Goal: Information Seeking & Learning: Learn about a topic

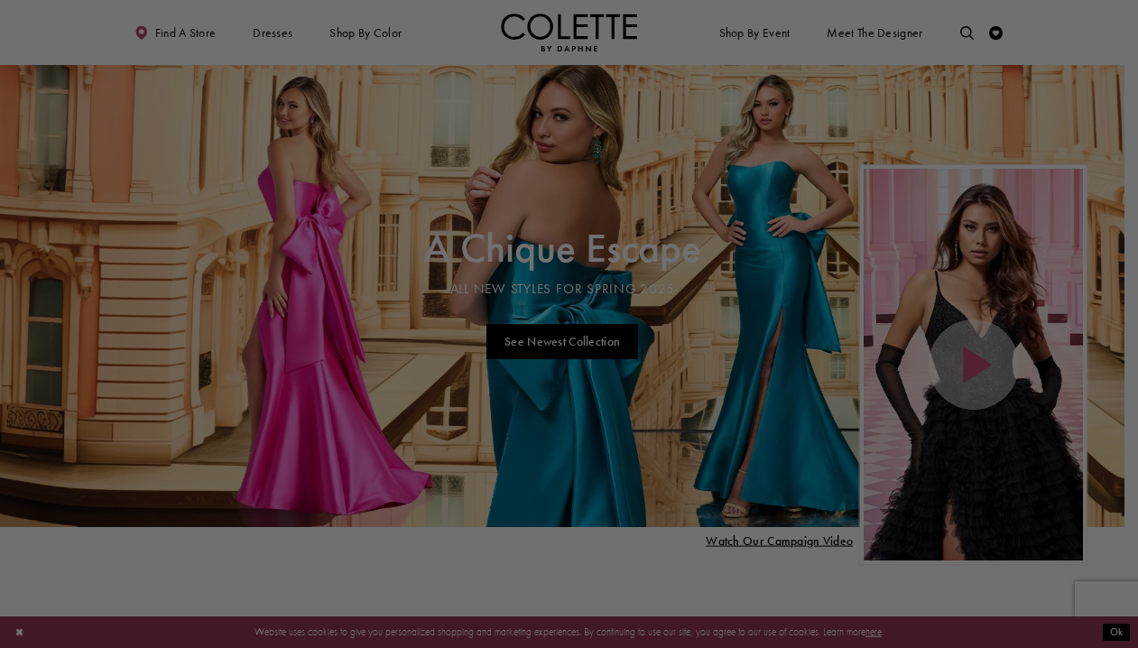
click at [960, 30] on div at bounding box center [574, 327] width 1149 height 654
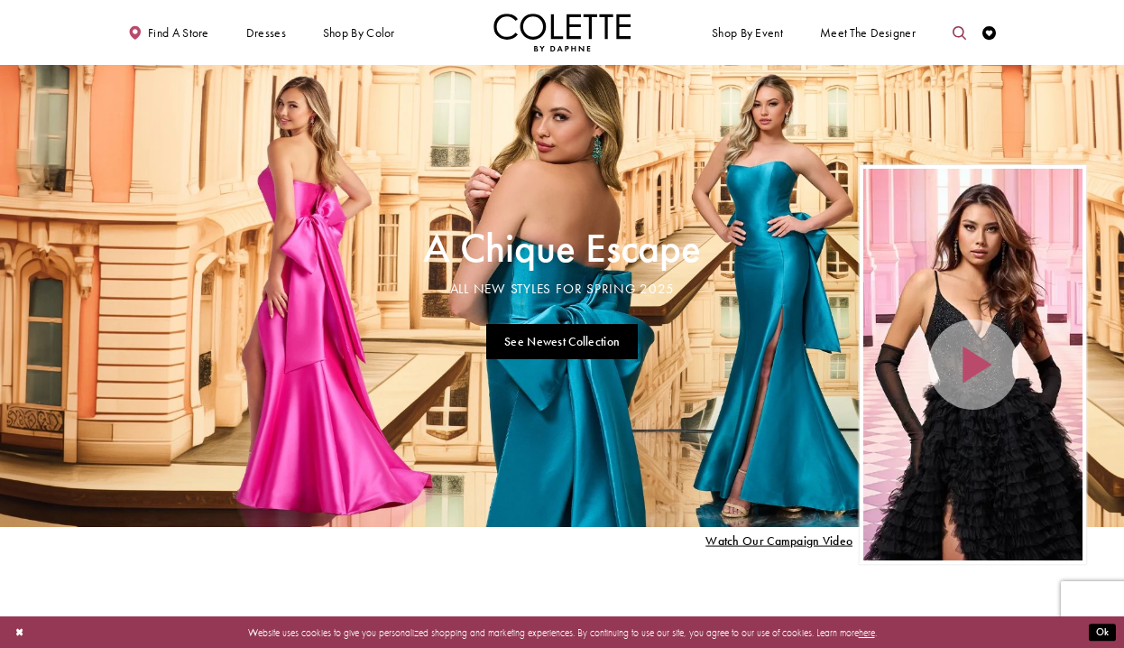
click at [958, 43] on link "Toggle search" at bounding box center [959, 33] width 21 height 38
click at [889, 27] on input "Search" at bounding box center [889, 33] width 164 height 21
type input "******"
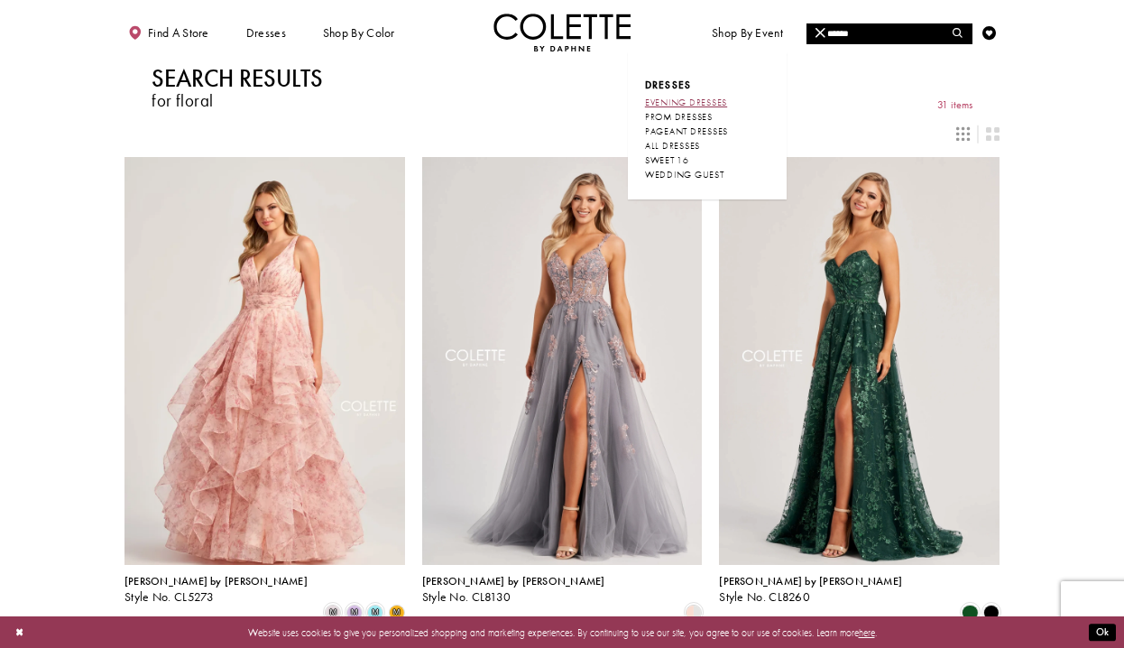
click at [711, 99] on span "EVENING DRESSES" at bounding box center [686, 103] width 82 height 12
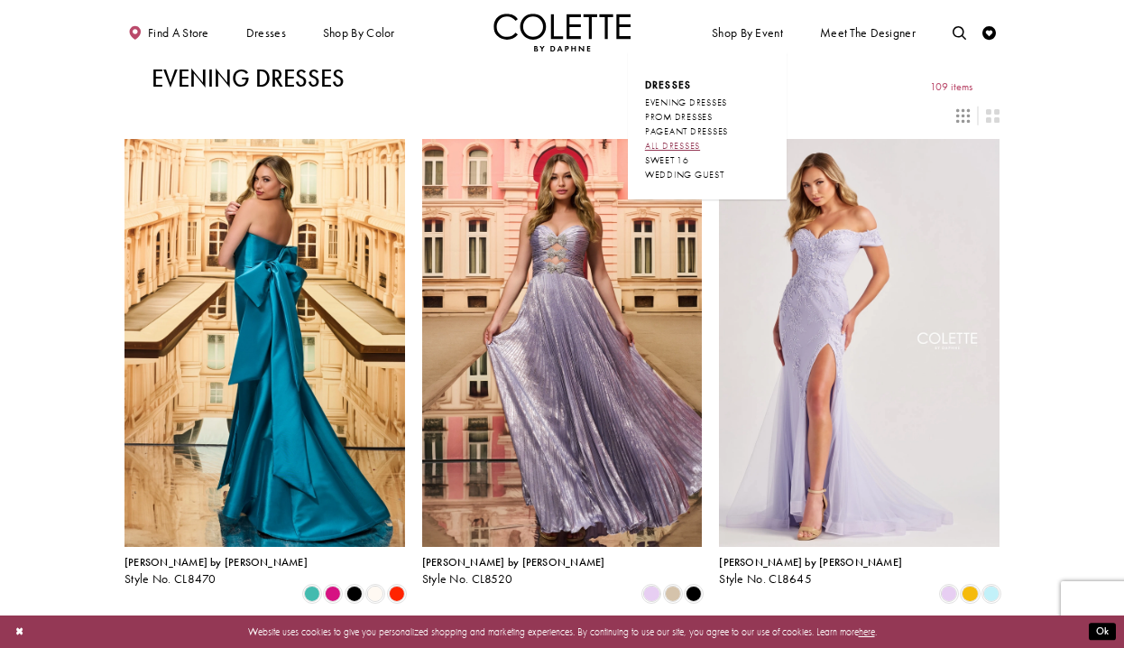
click at [678, 143] on span "ALL DRESSES" at bounding box center [672, 146] width 55 height 12
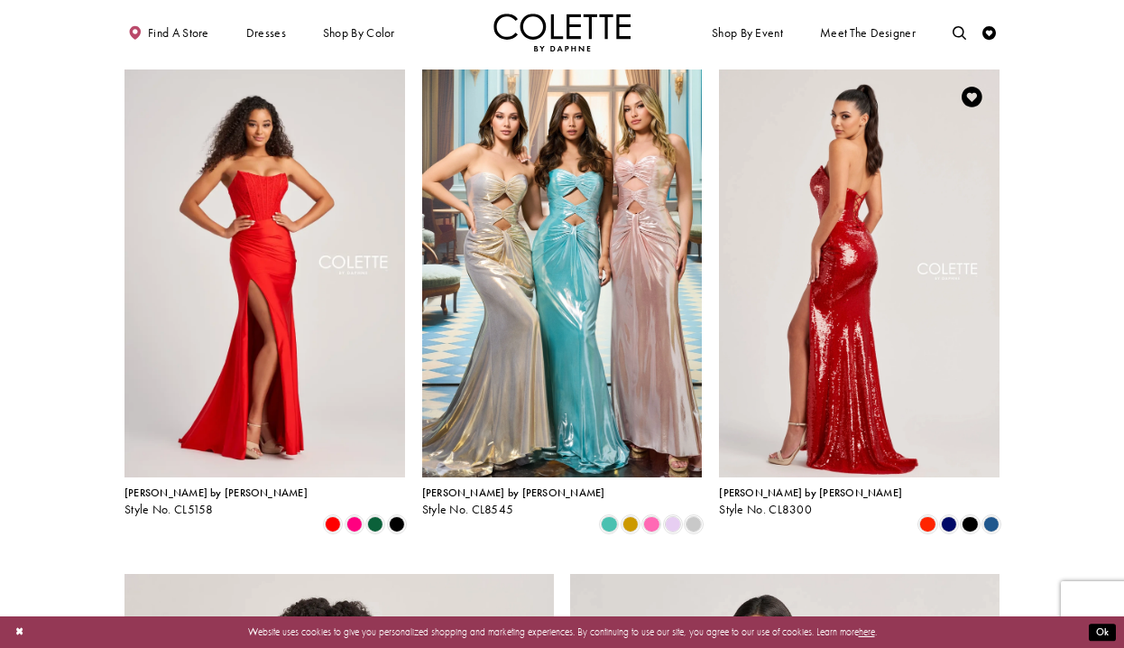
scroll to position [1534, 0]
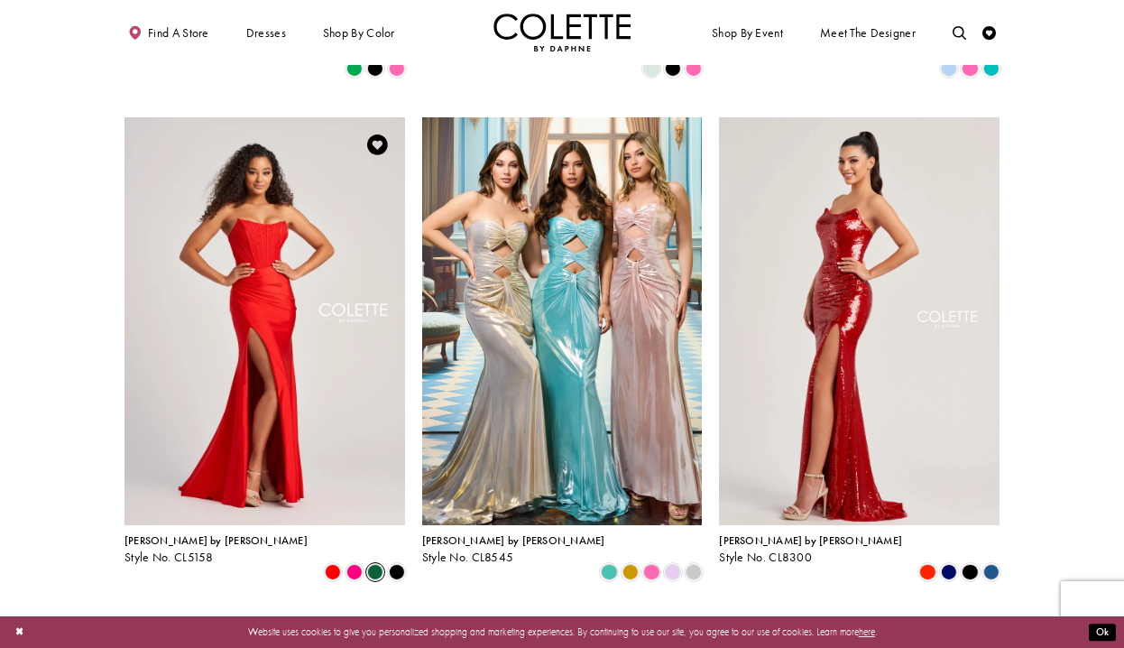
click at [377, 564] on span "Product List" at bounding box center [375, 572] width 16 height 16
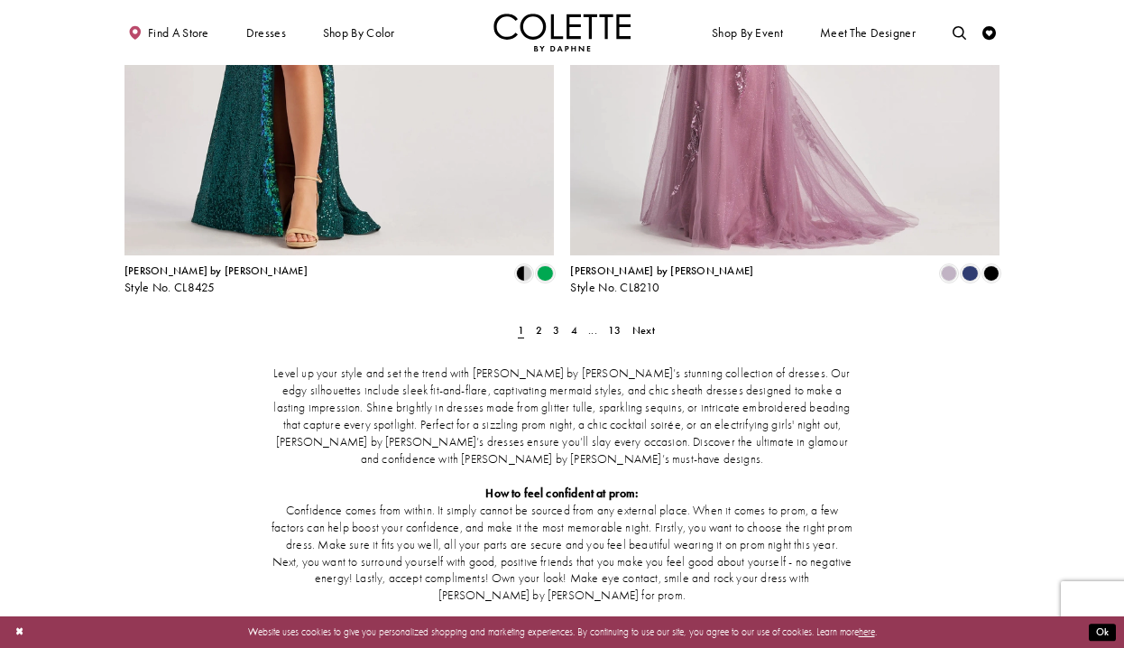
scroll to position [2526, 0]
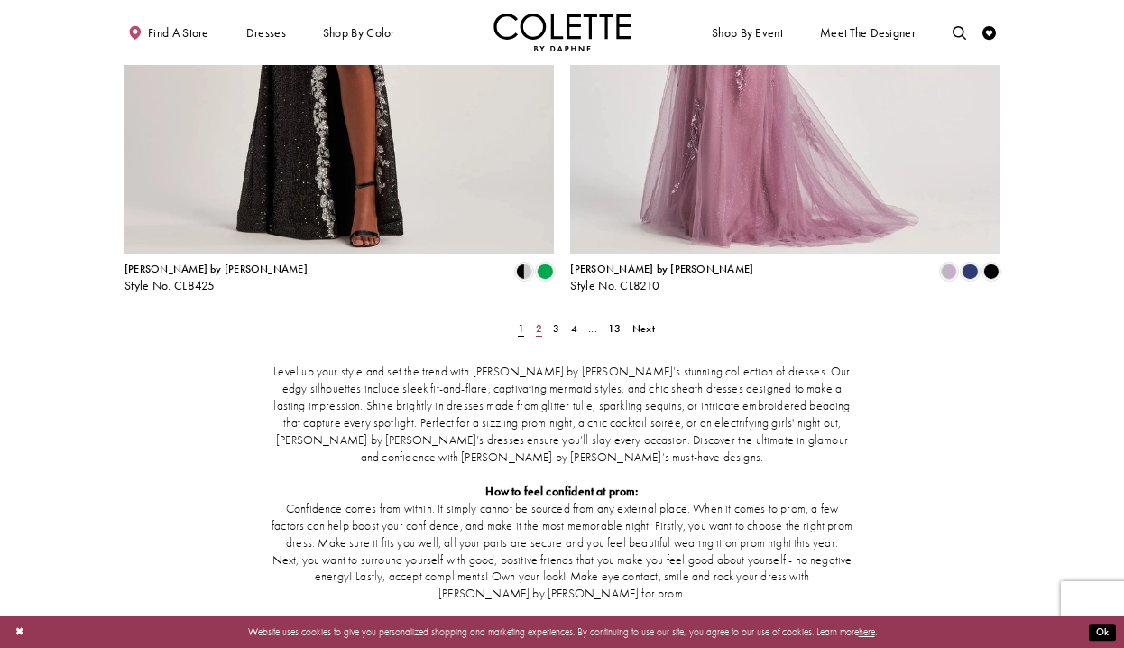
click at [541, 321] on span "2" at bounding box center [539, 328] width 6 height 14
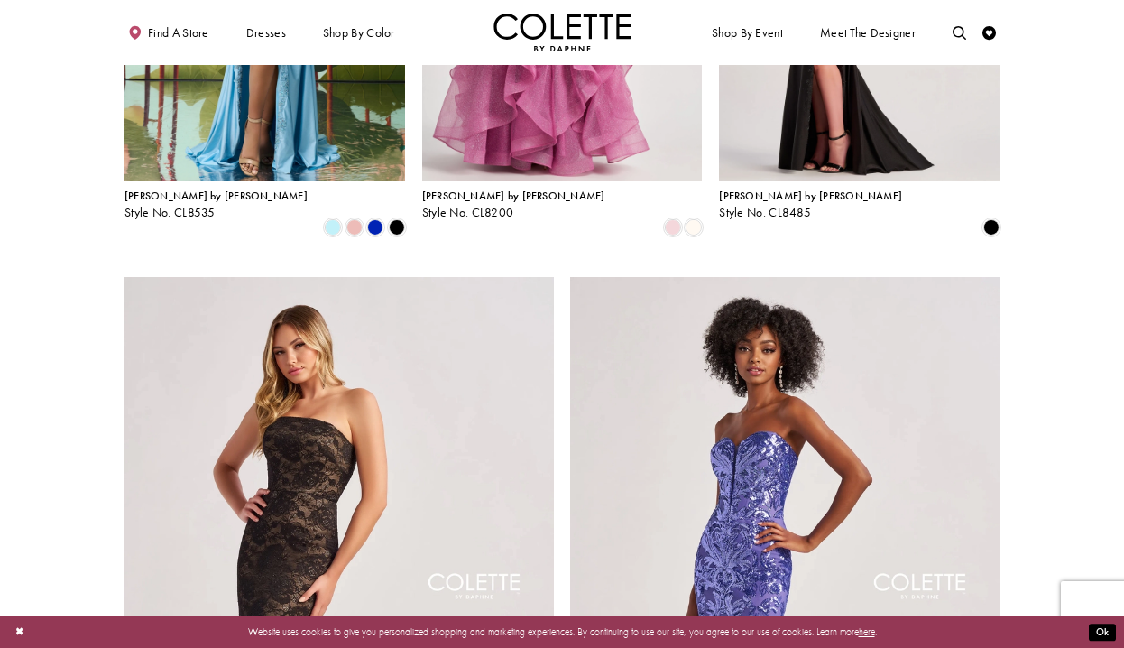
scroll to position [2329, 0]
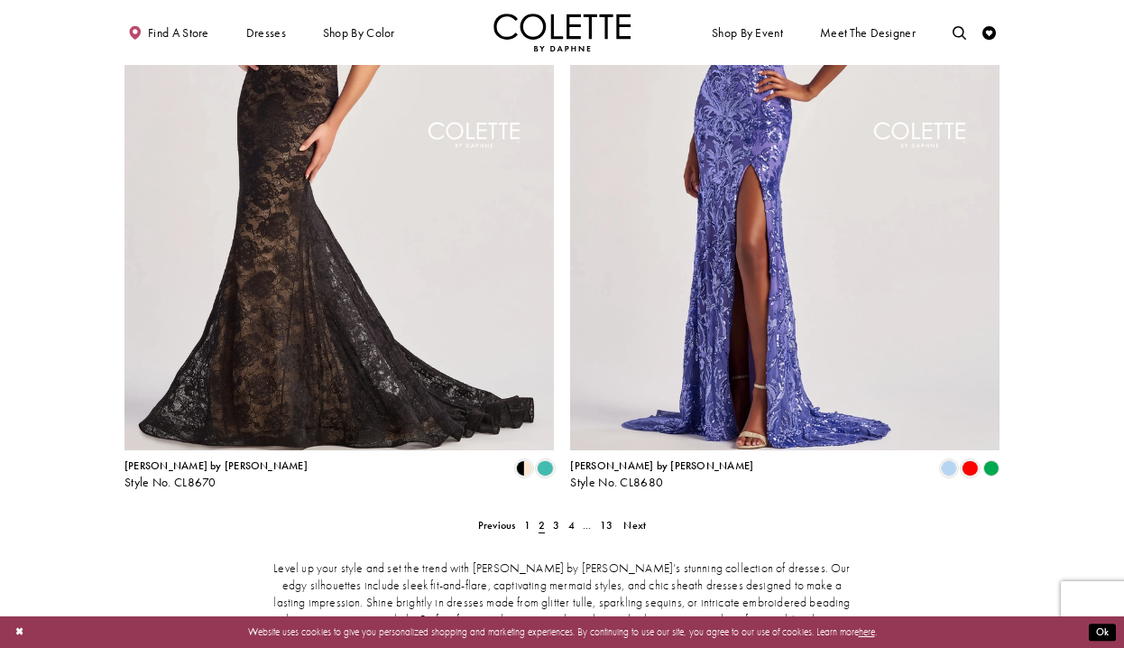
click at [555, 518] on span "3" at bounding box center [556, 525] width 6 height 14
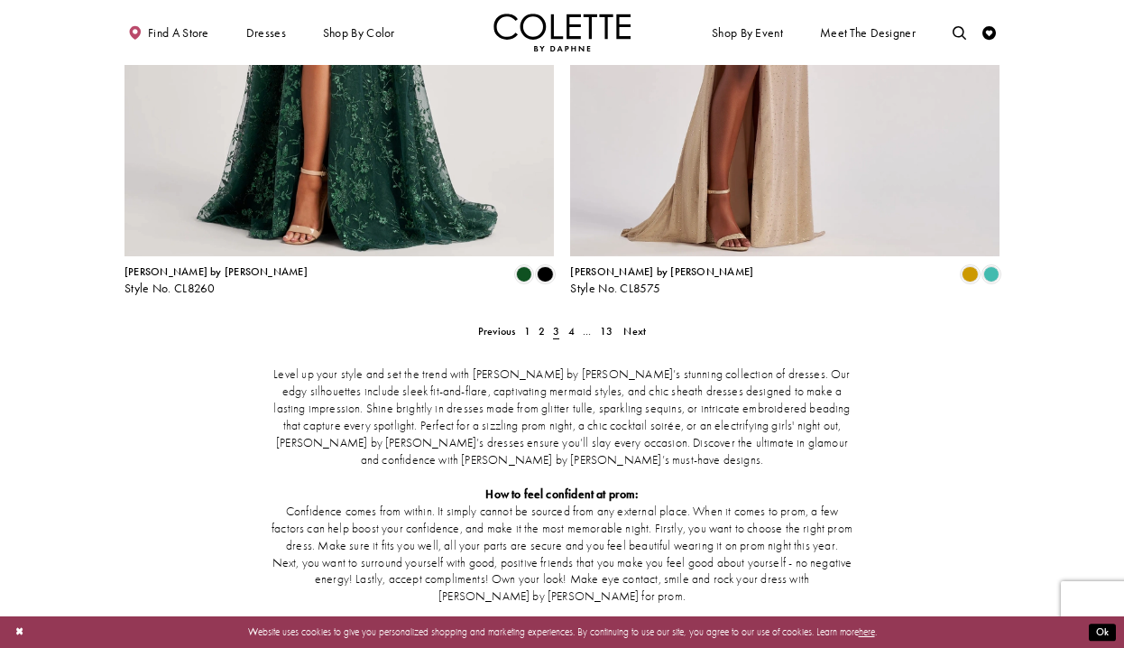
scroll to position [2526, 0]
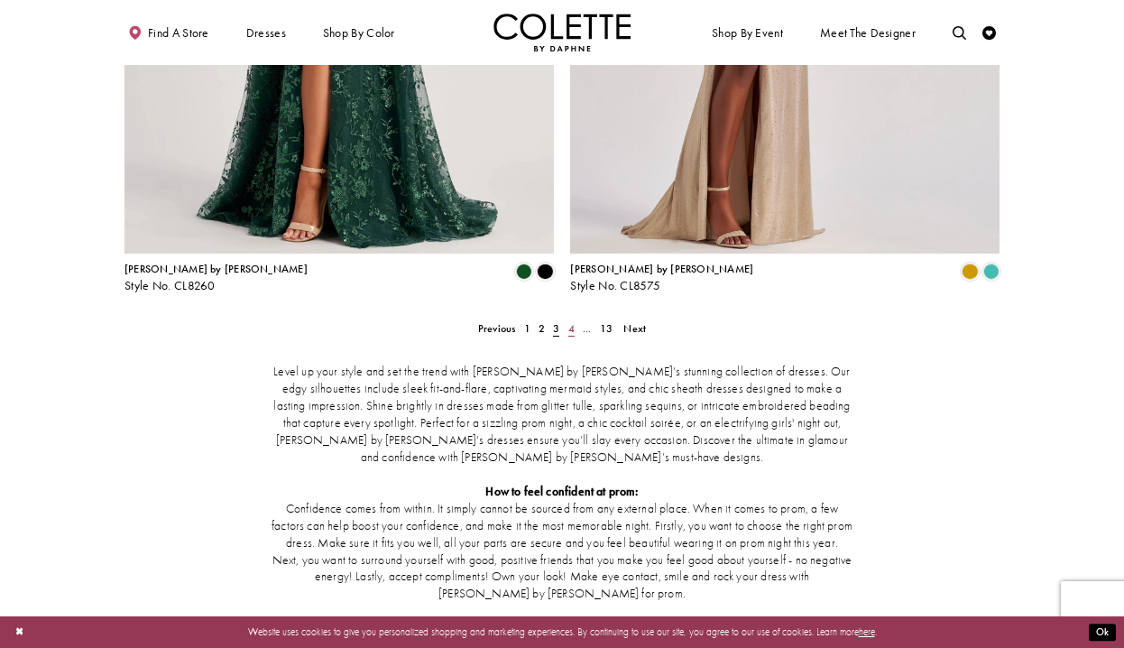
click at [570, 321] on span "4" at bounding box center [571, 328] width 6 height 14
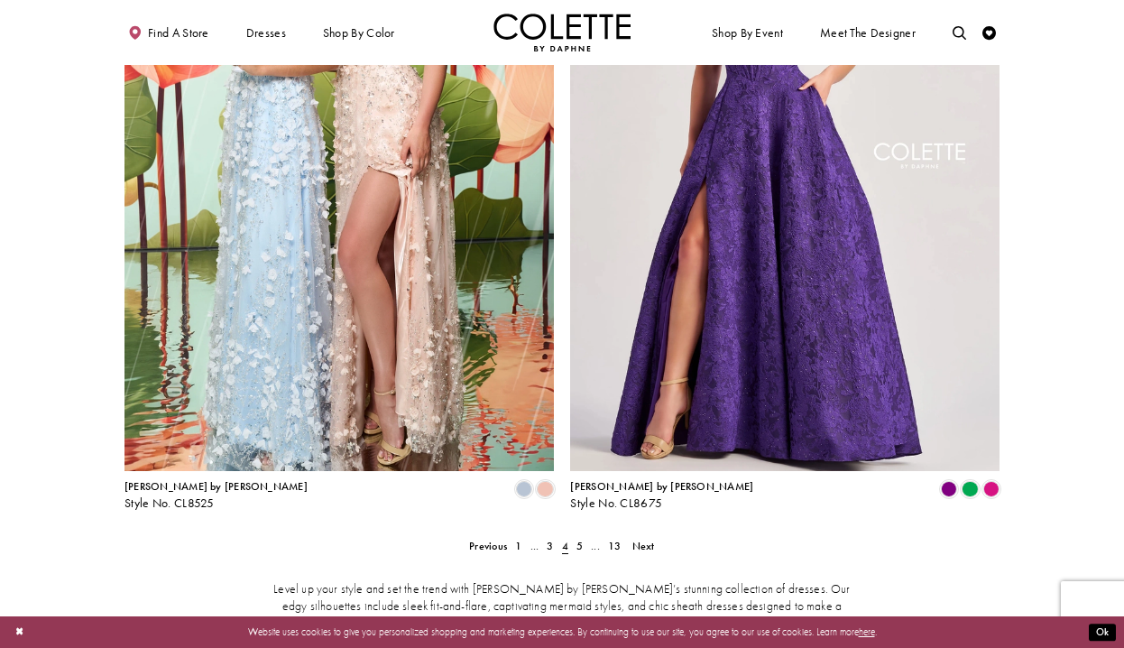
scroll to position [2329, 0]
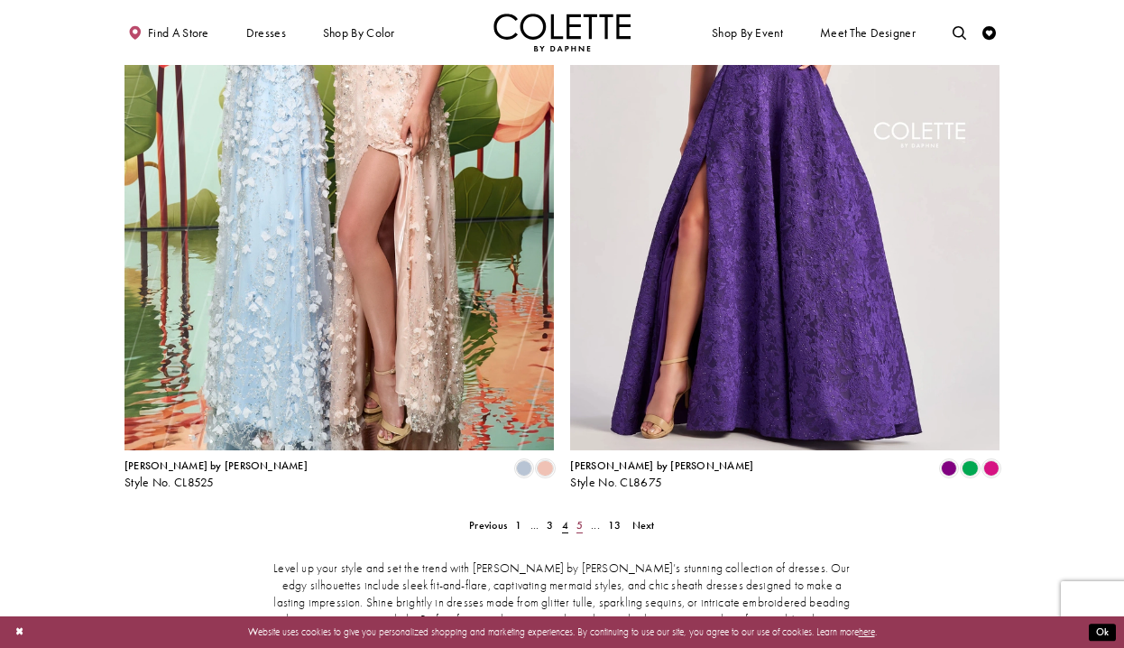
click at [580, 518] on span "5" at bounding box center [580, 525] width 6 height 14
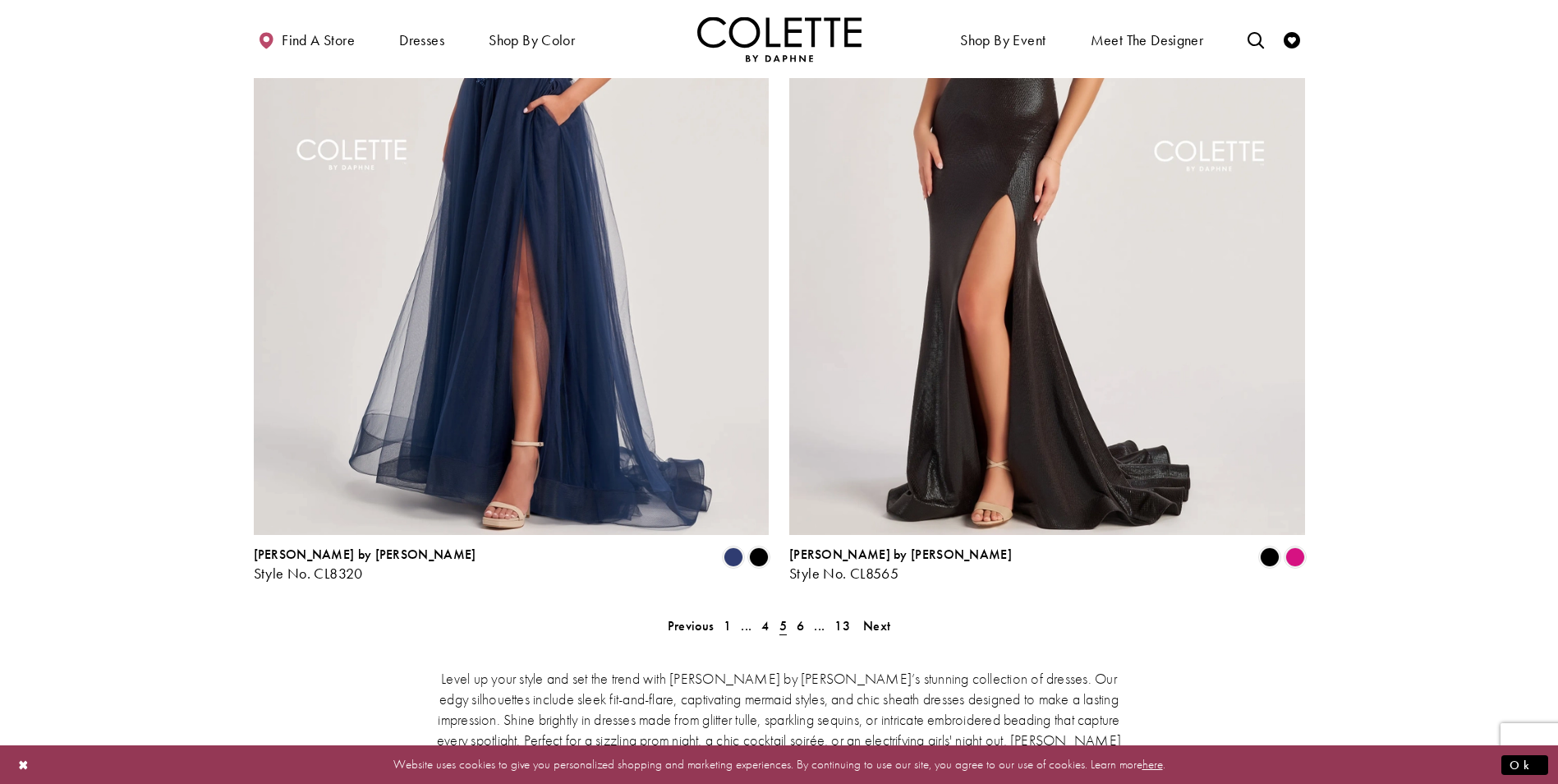
scroll to position [3039, 0]
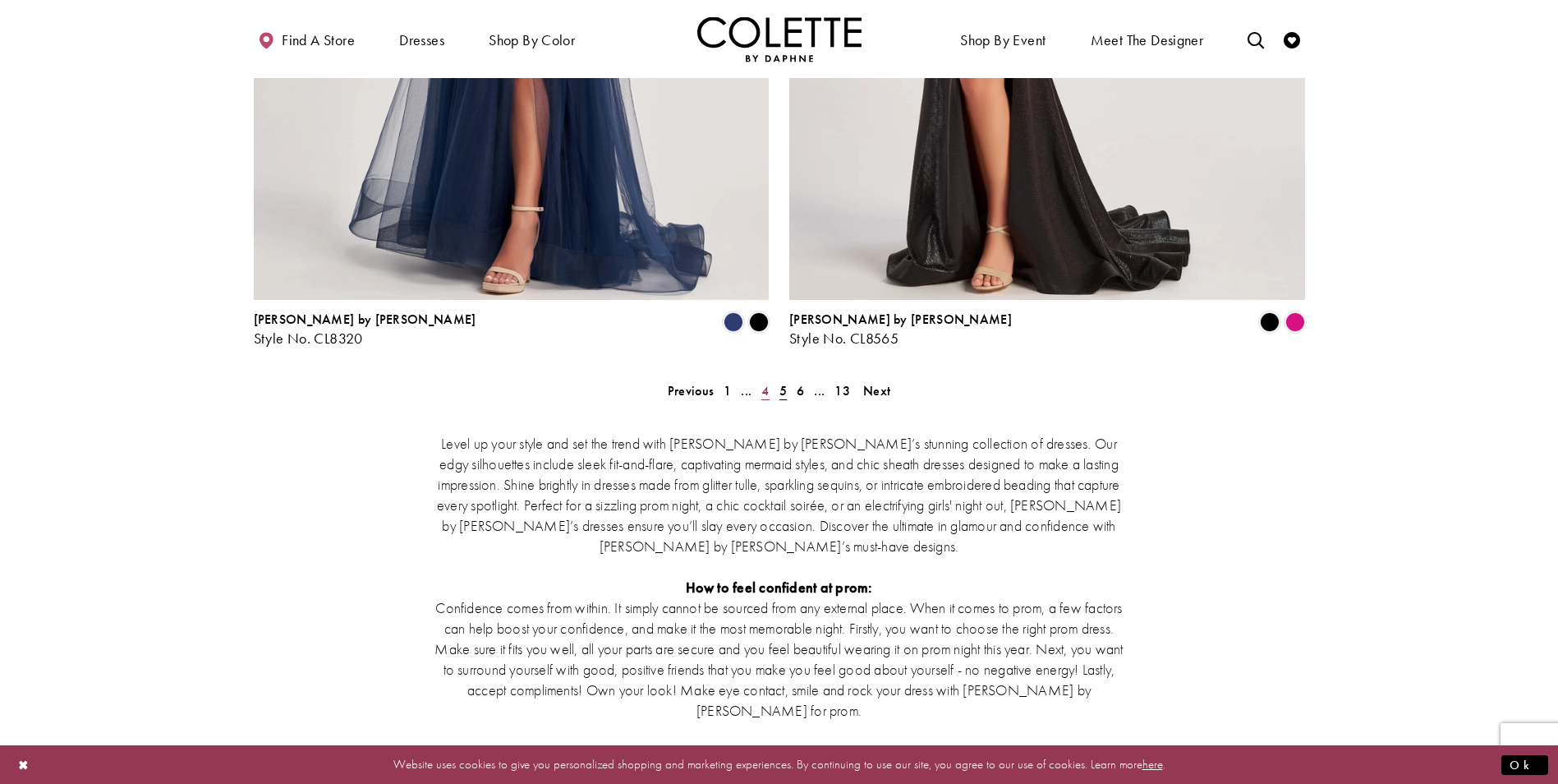
click at [760, 379] on link "4" at bounding box center [765, 391] width 17 height 24
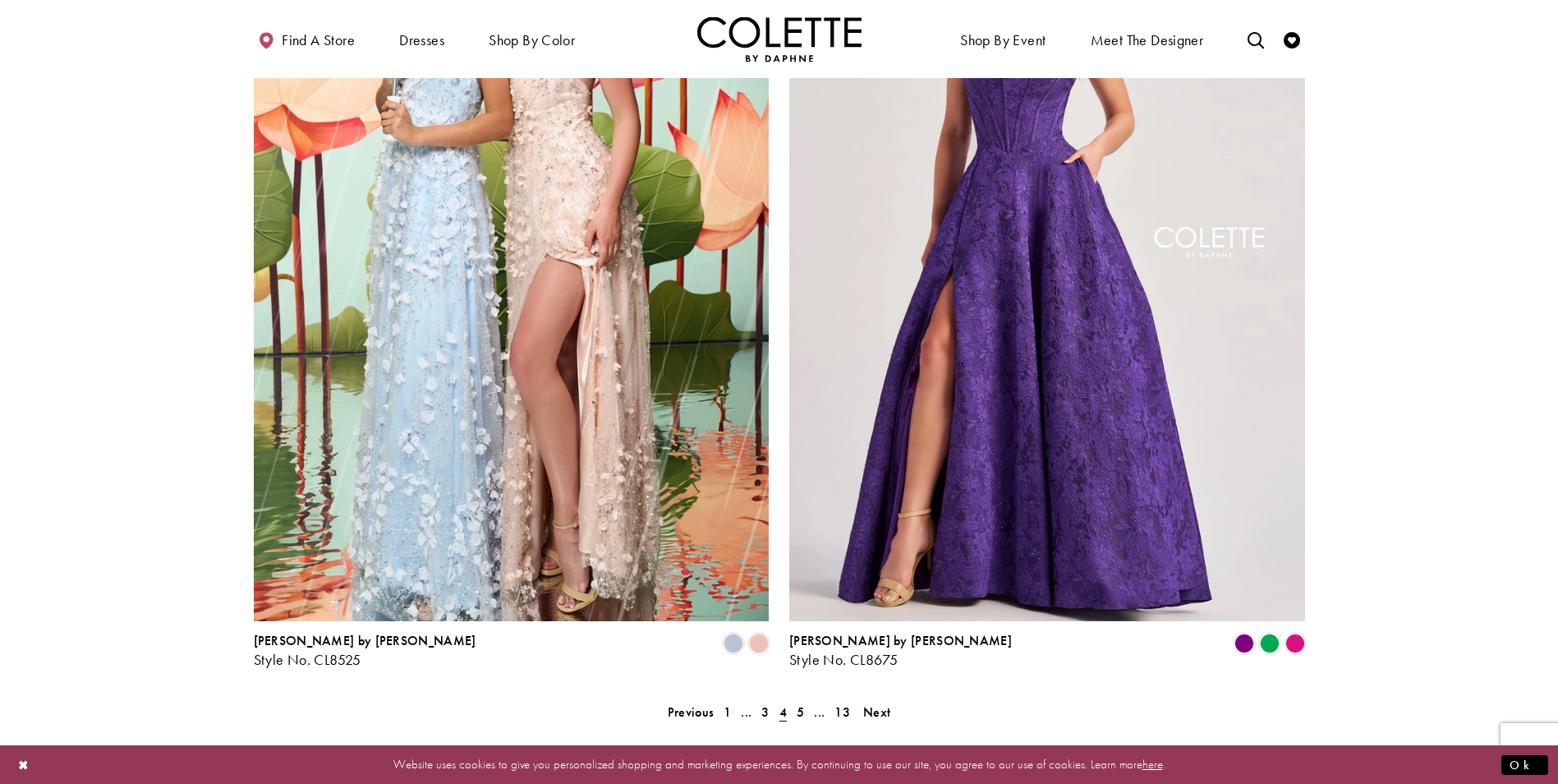
scroll to position [2882, 0]
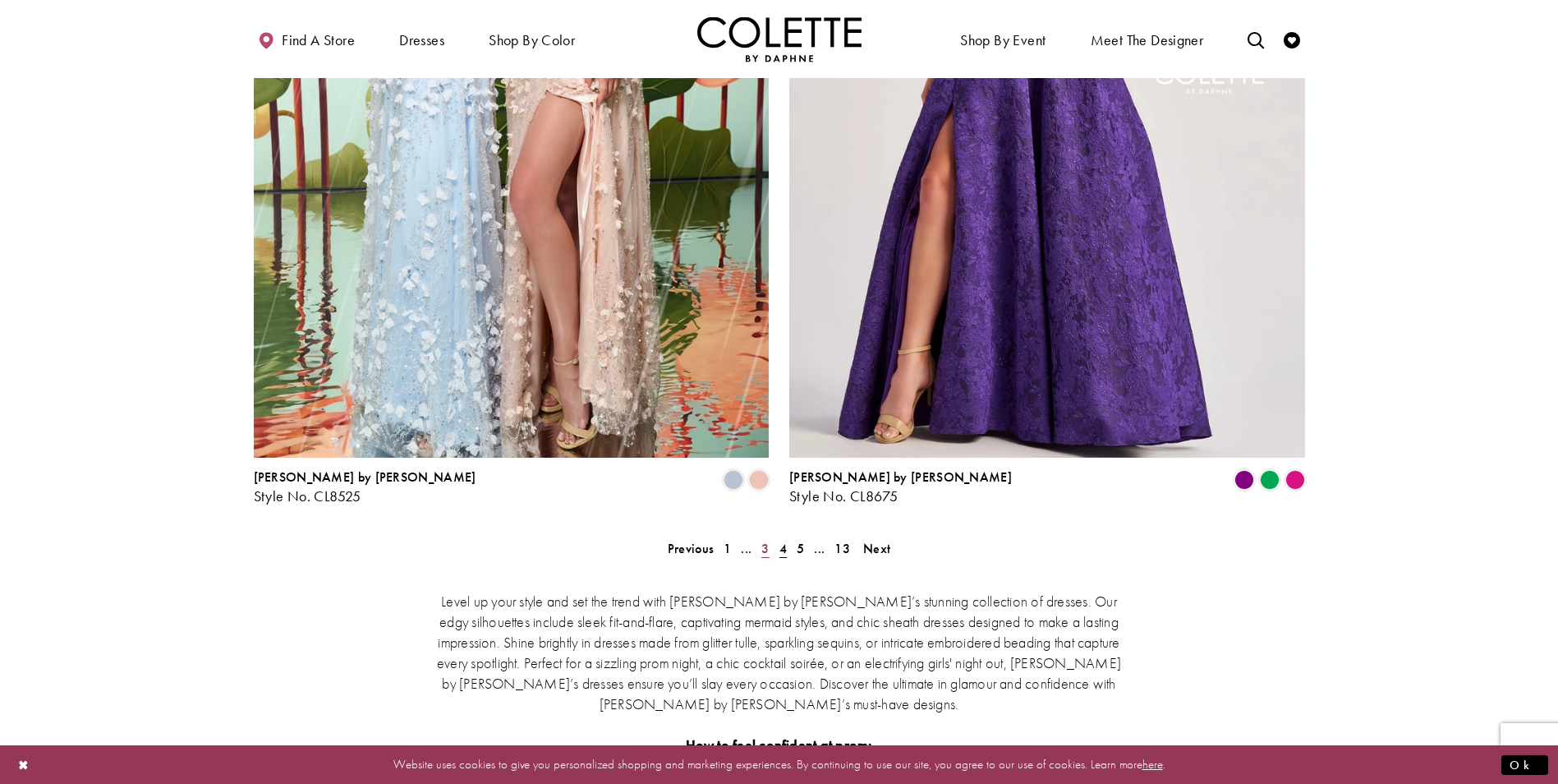
click at [768, 540] on span "3" at bounding box center [765, 548] width 7 height 17
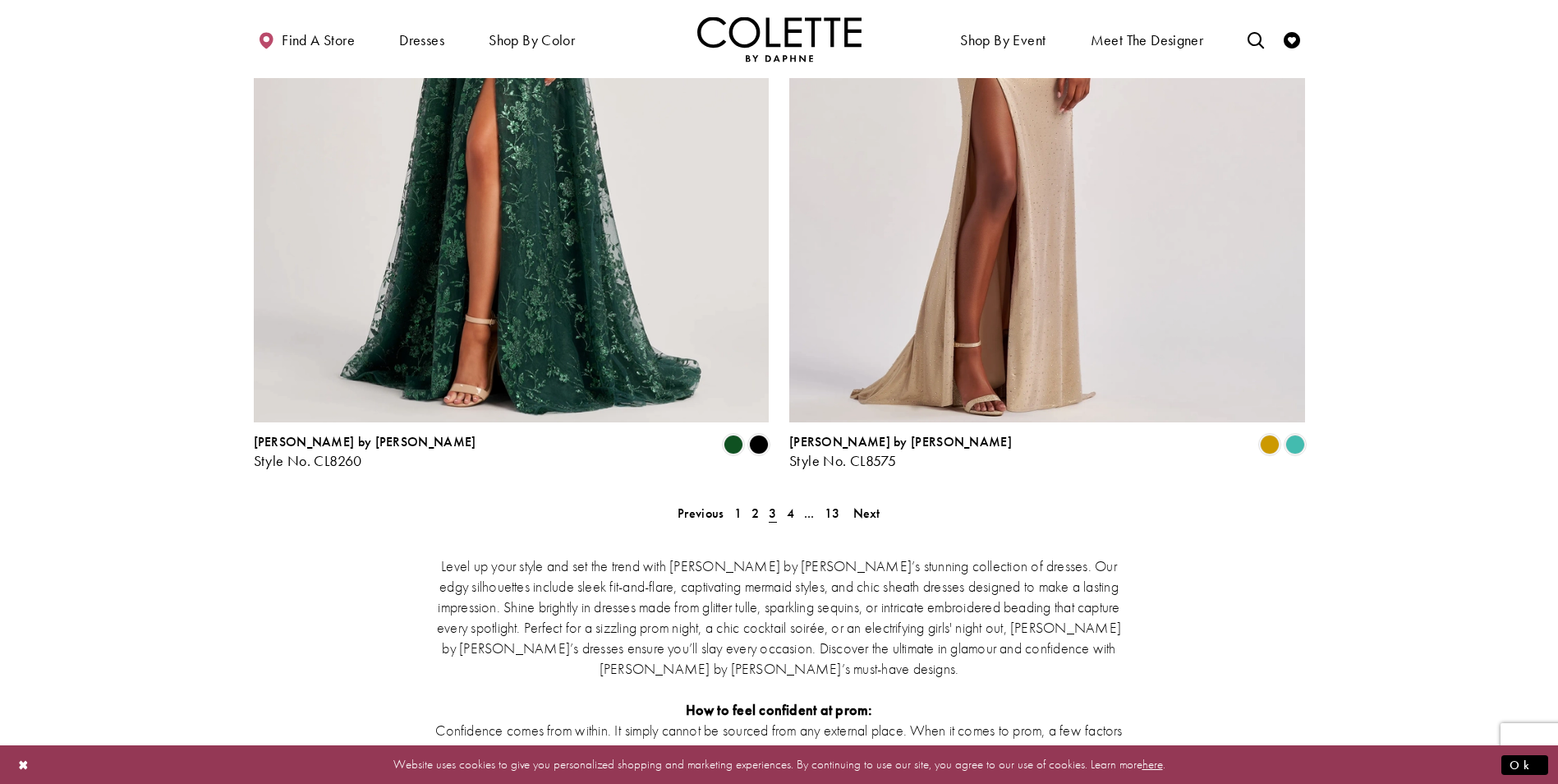
scroll to position [3129, 0]
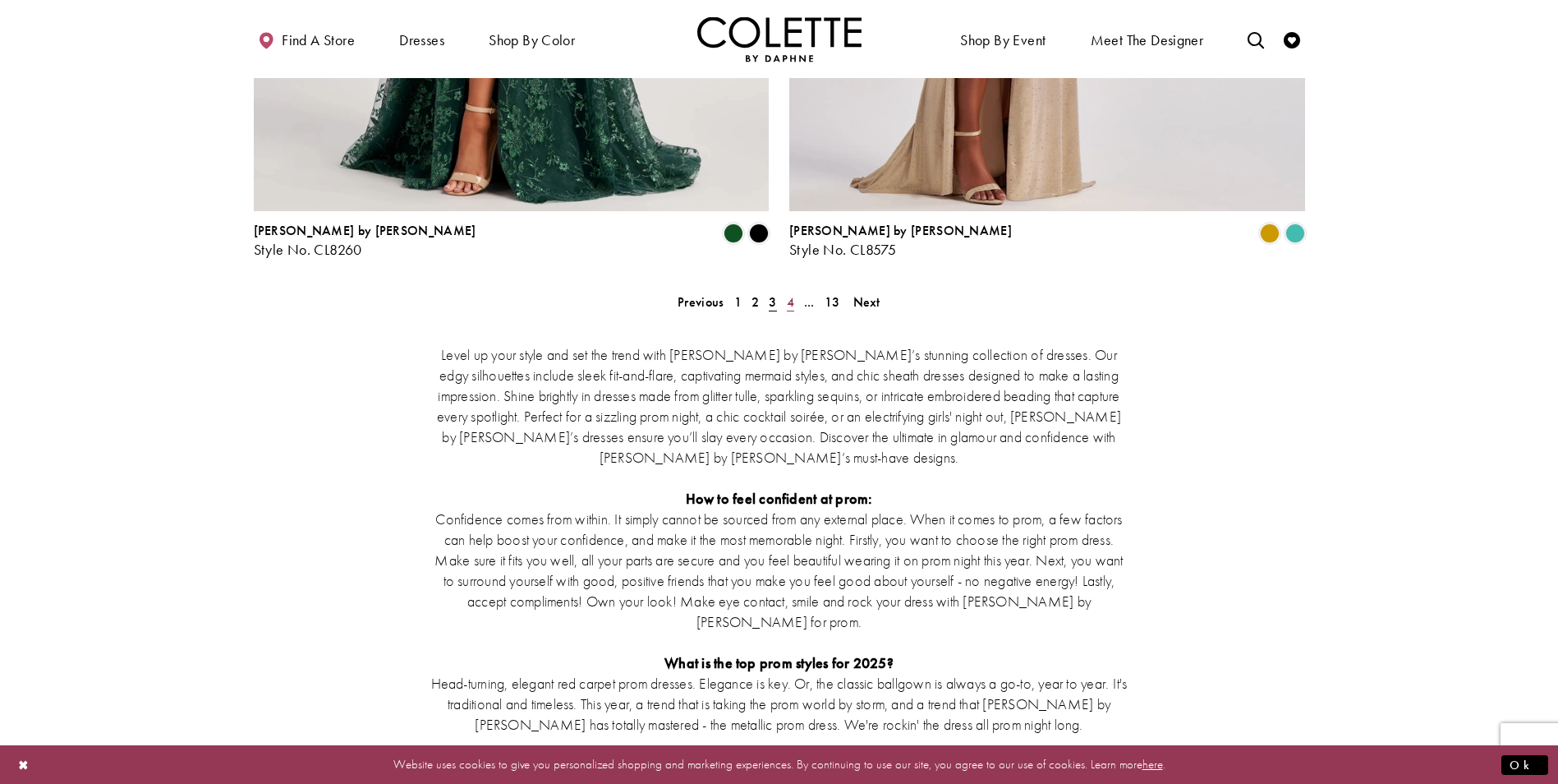
click at [791, 293] on span "4" at bounding box center [790, 301] width 7 height 17
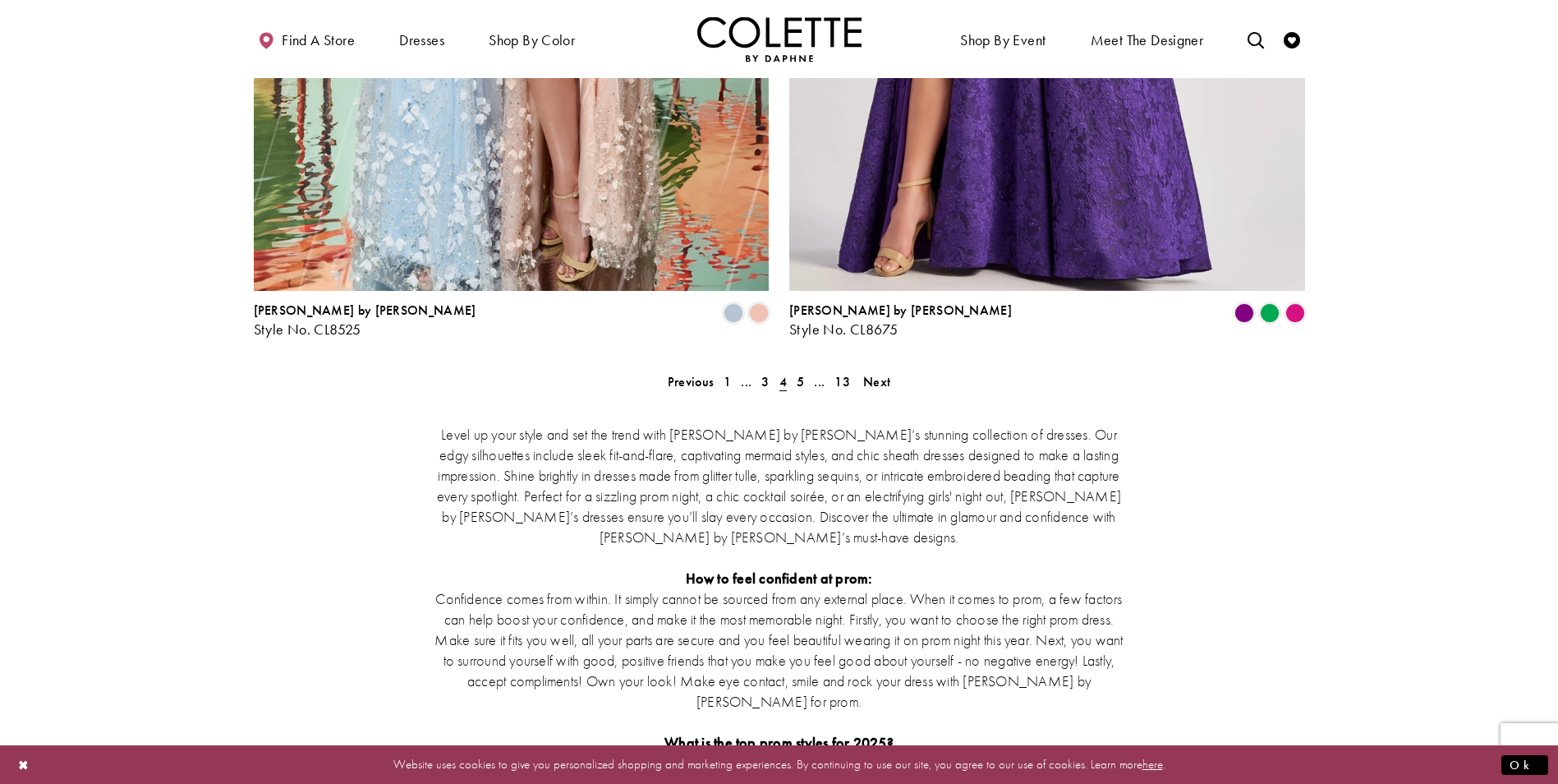
scroll to position [3211, 0]
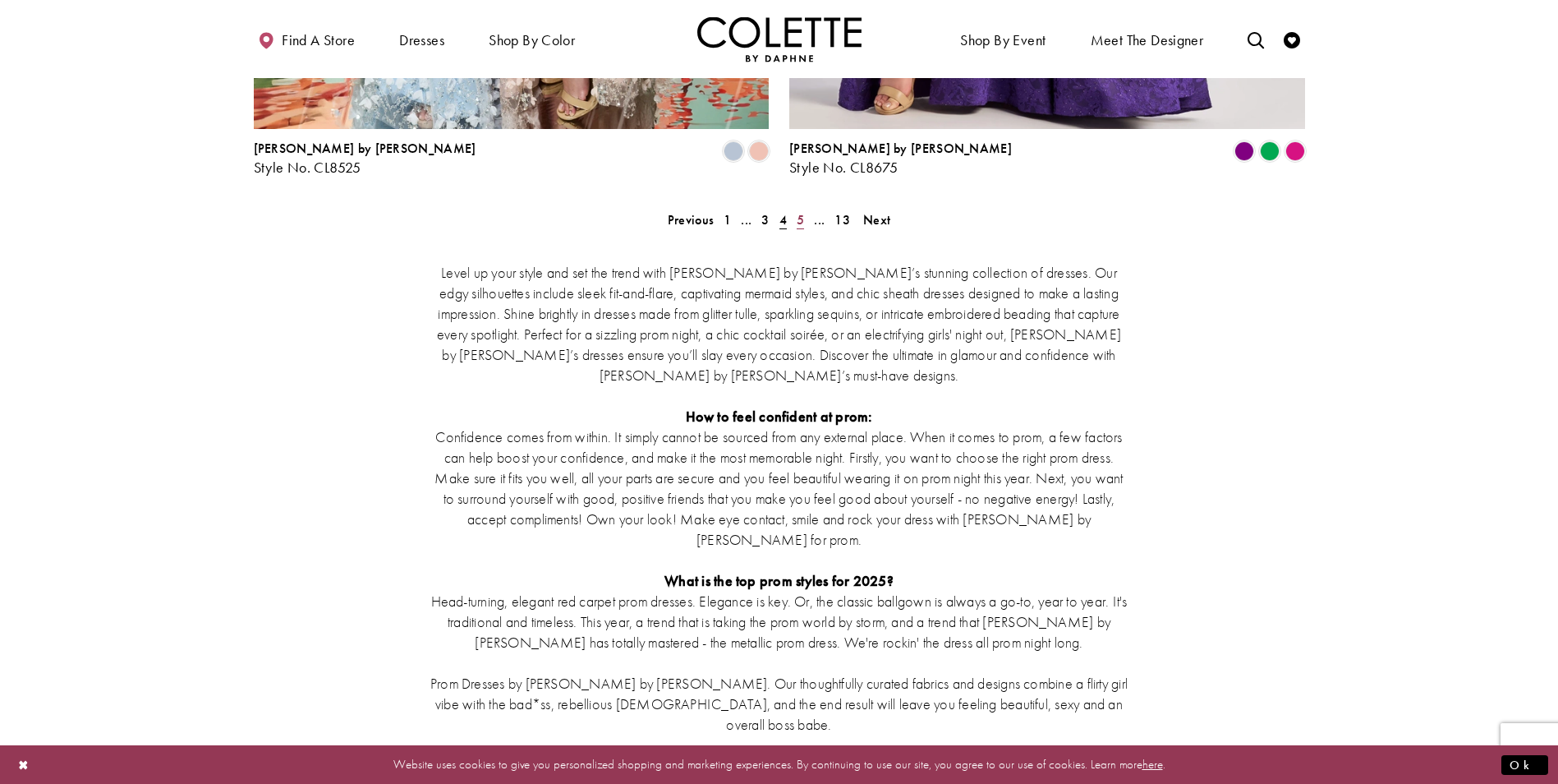
click at [796, 208] on link "5" at bounding box center [800, 219] width 17 height 24
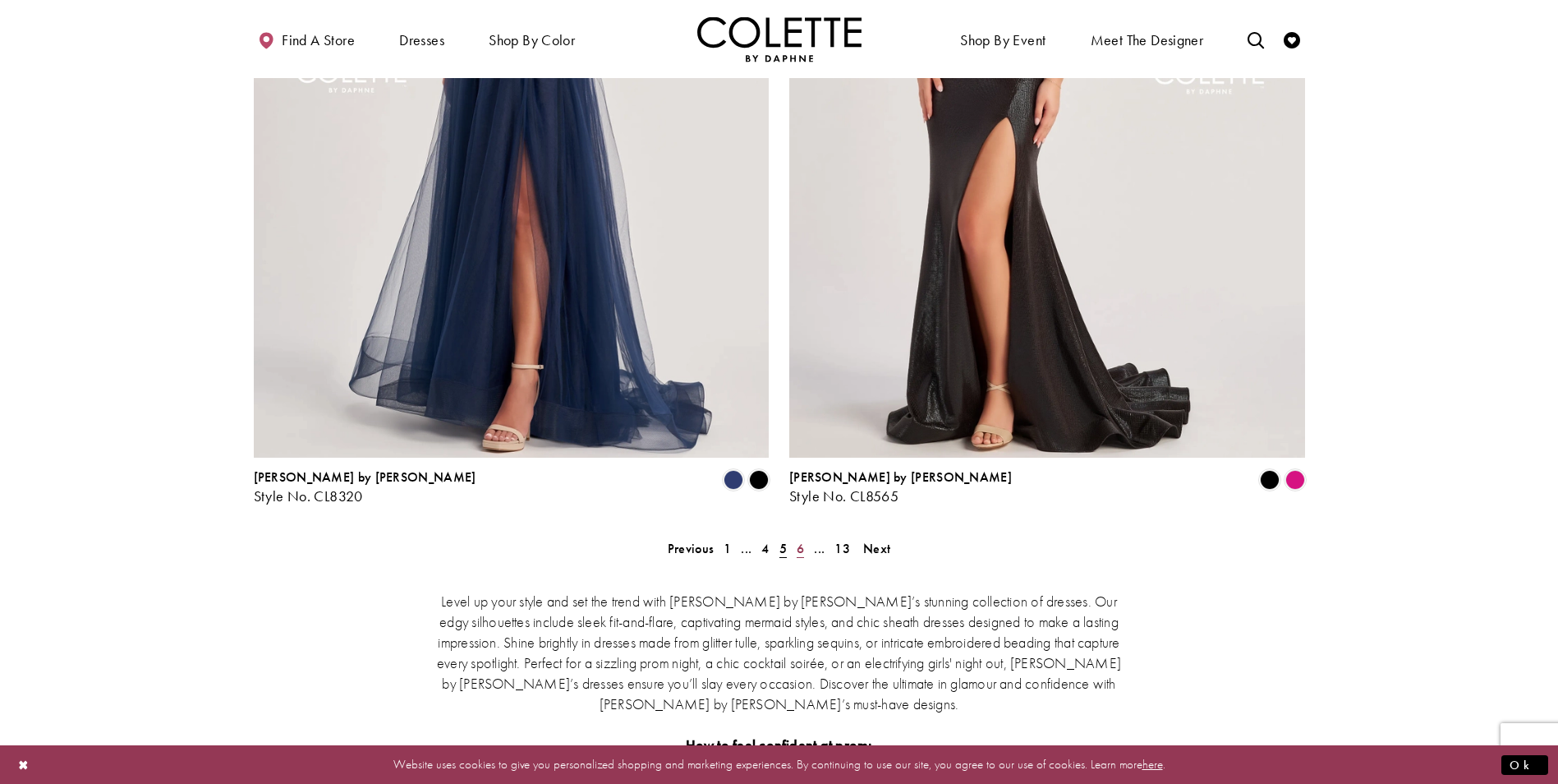
click at [803, 540] on span "6" at bounding box center [800, 548] width 7 height 17
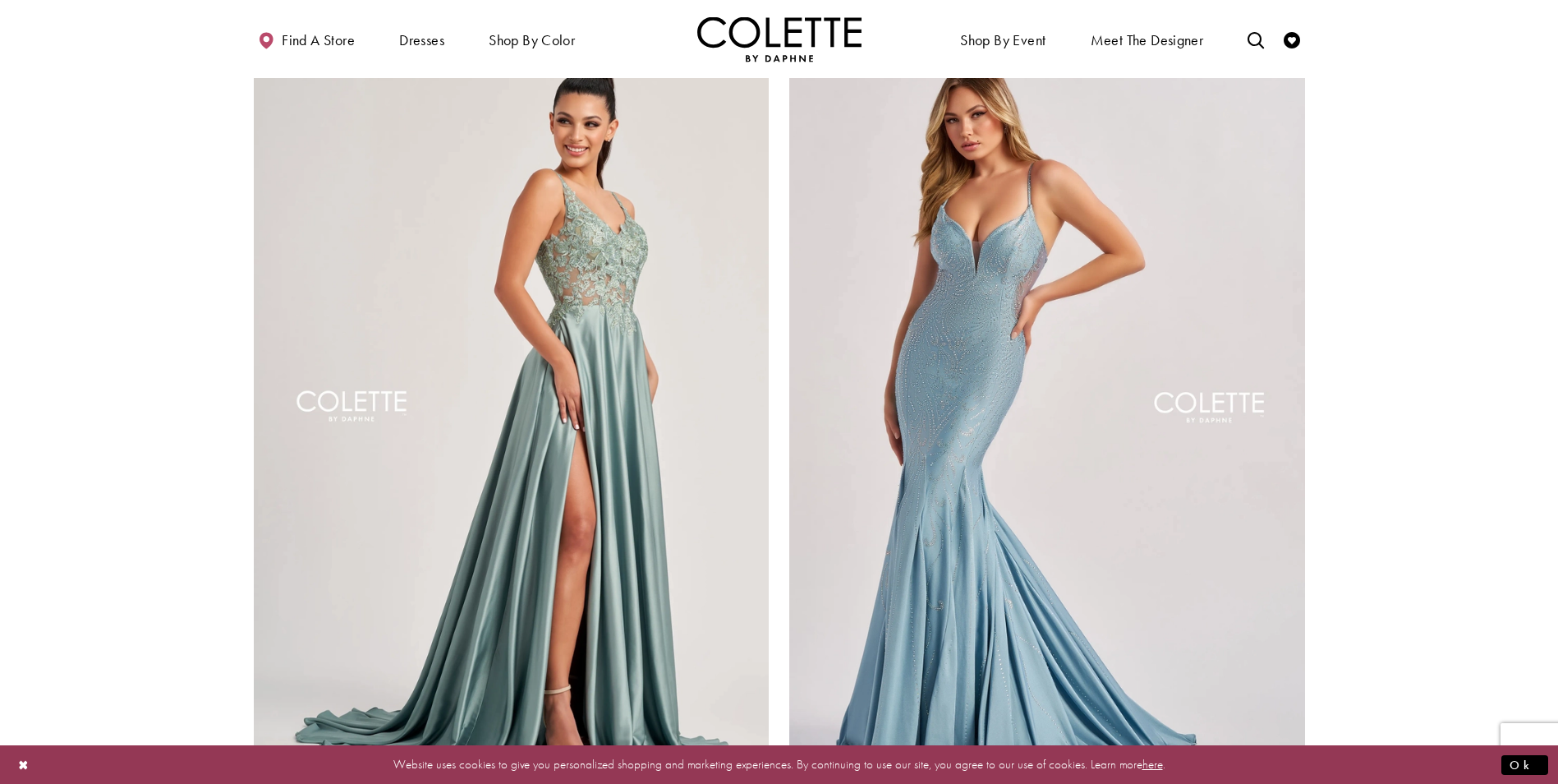
scroll to position [3046, 0]
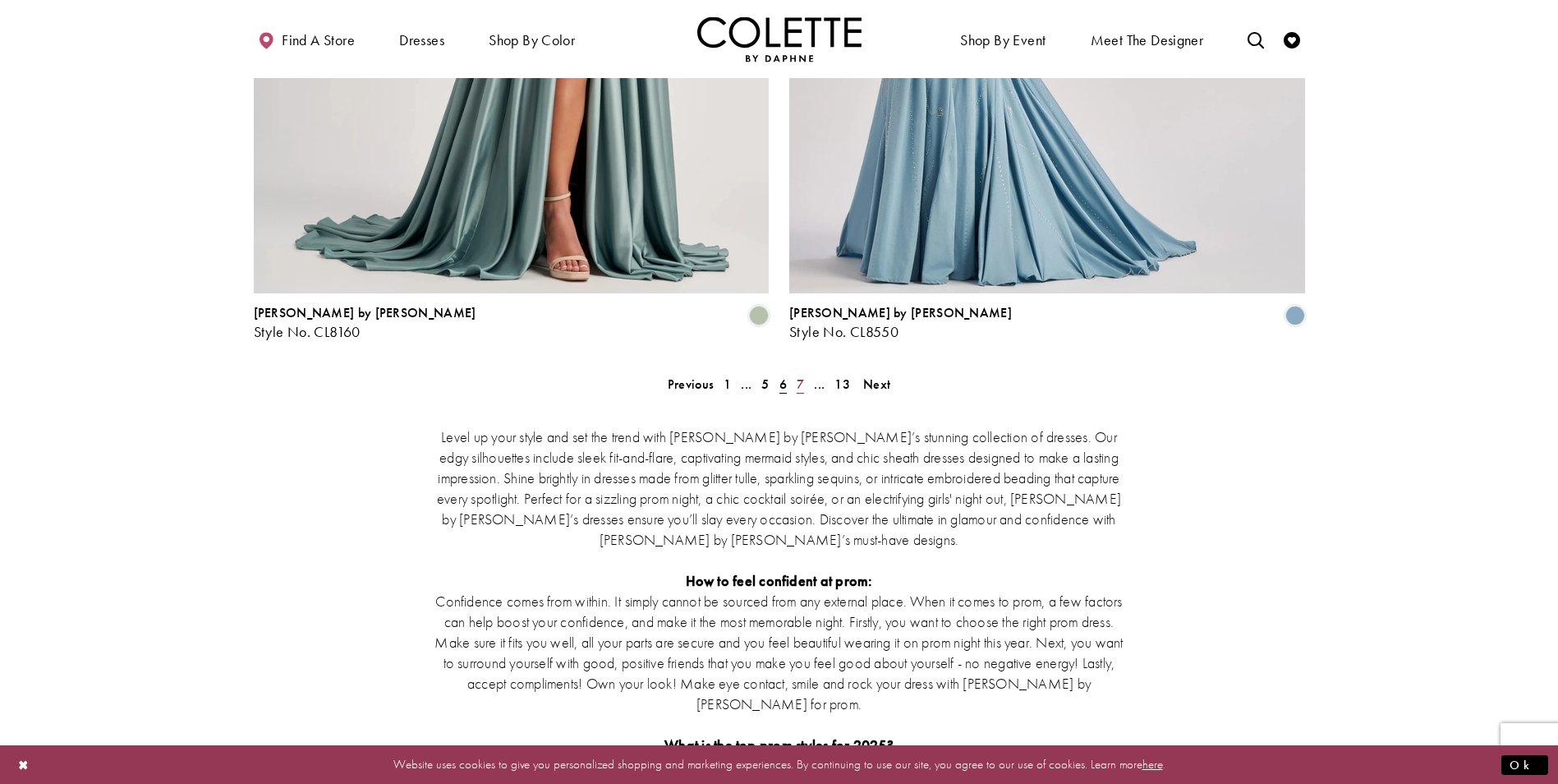
click at [794, 372] on link "7" at bounding box center [800, 384] width 17 height 24
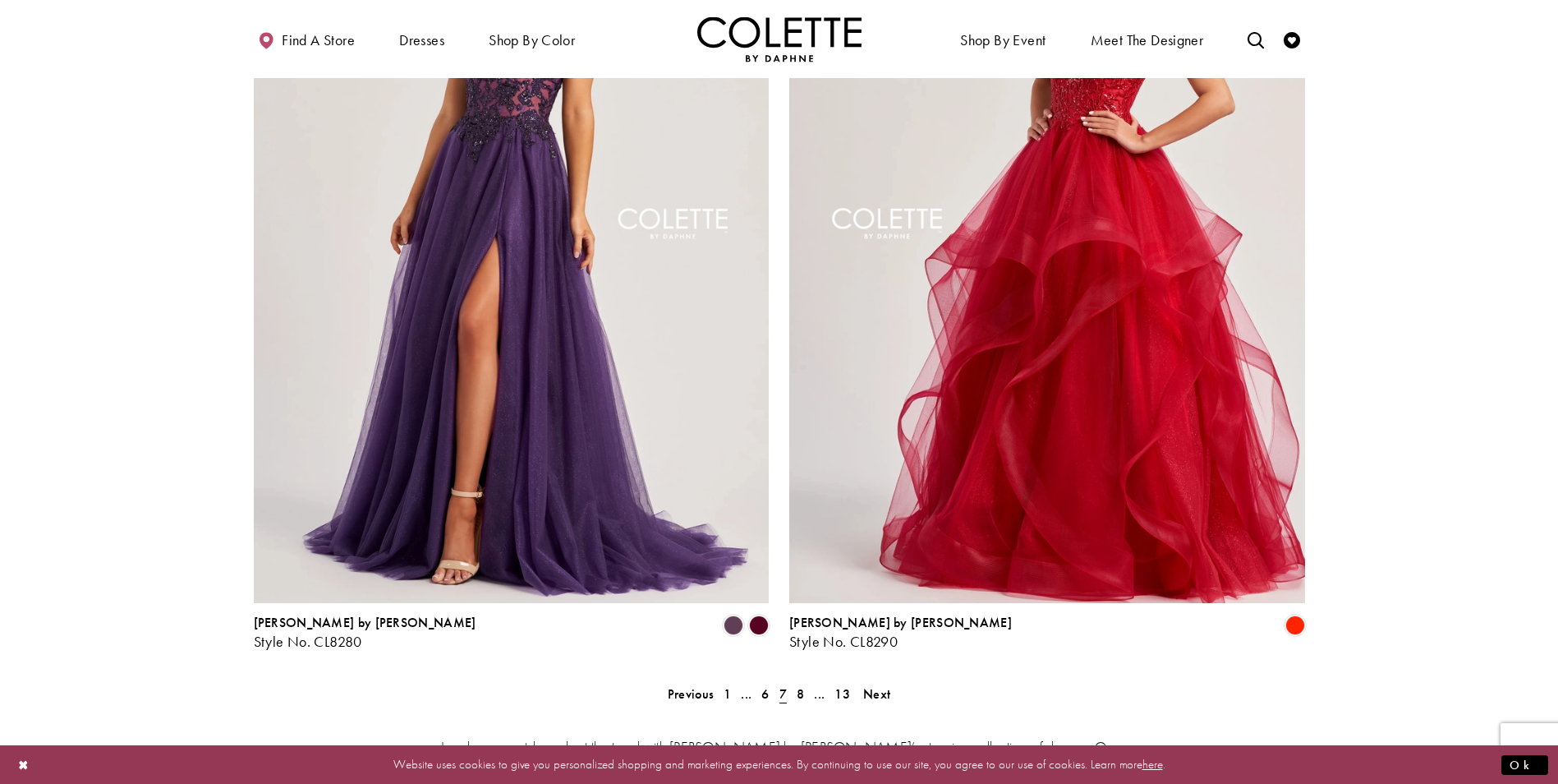
scroll to position [2882, 0]
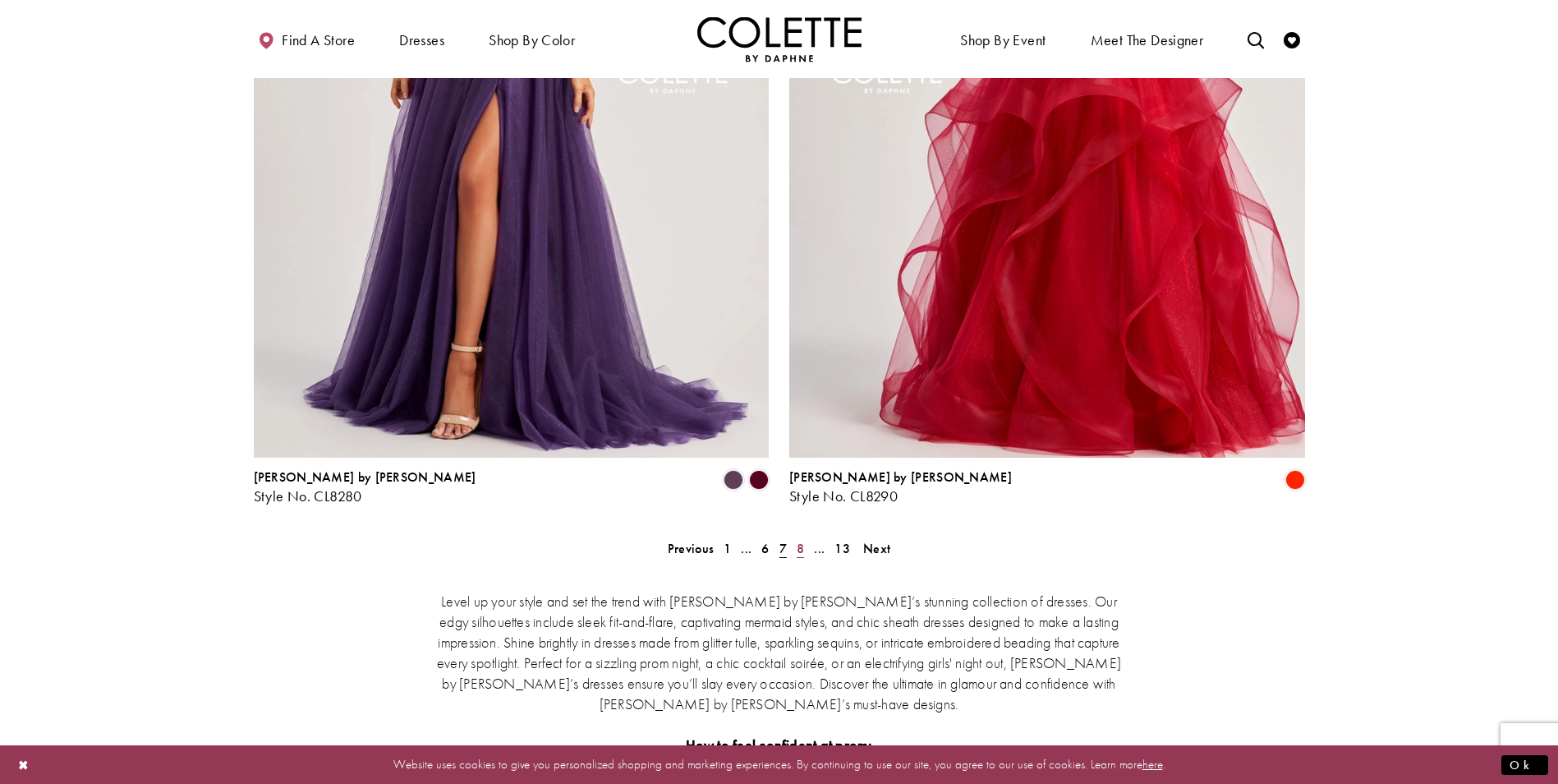
click at [795, 536] on link "8" at bounding box center [800, 548] width 17 height 24
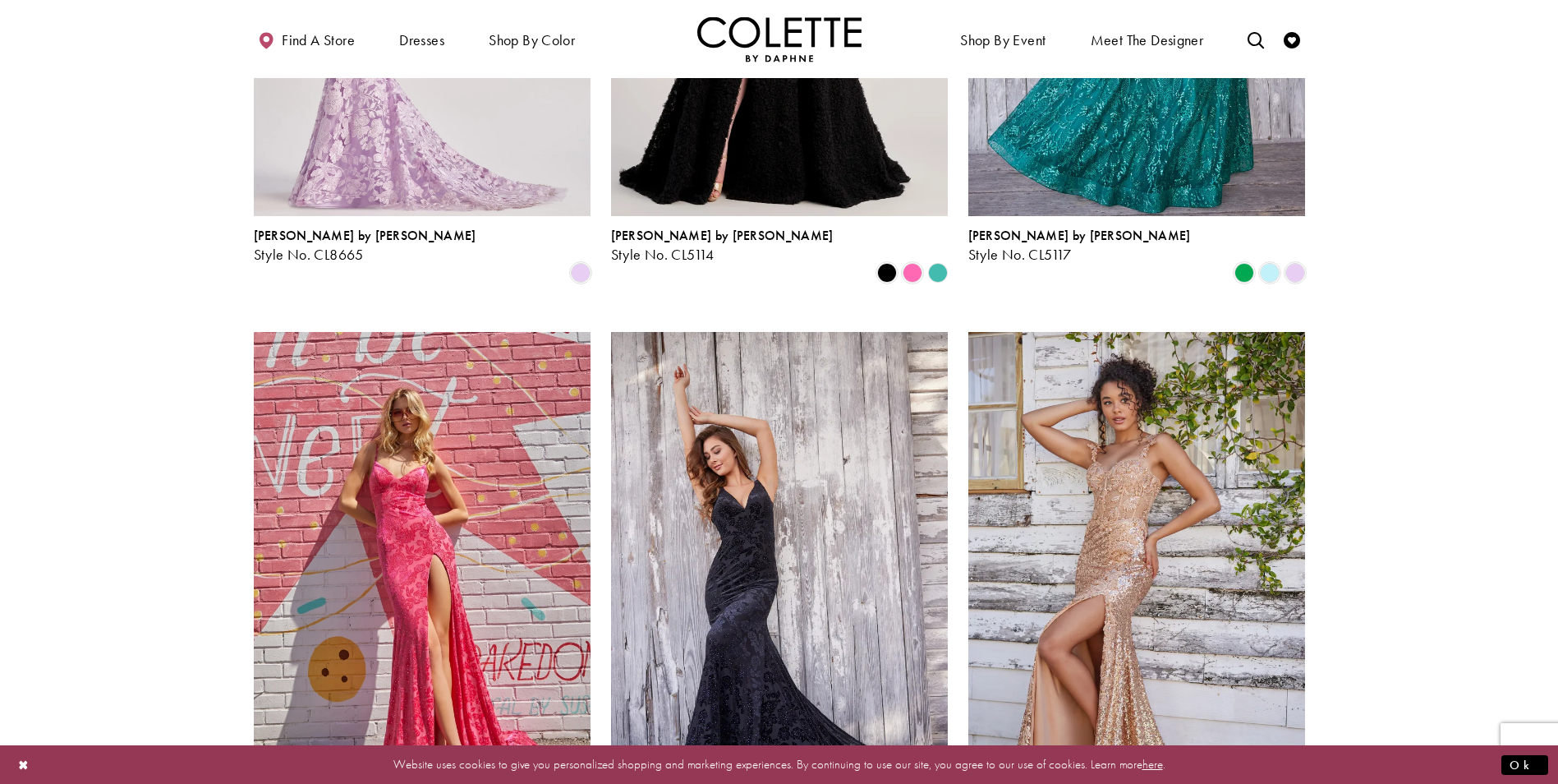
scroll to position [1239, 0]
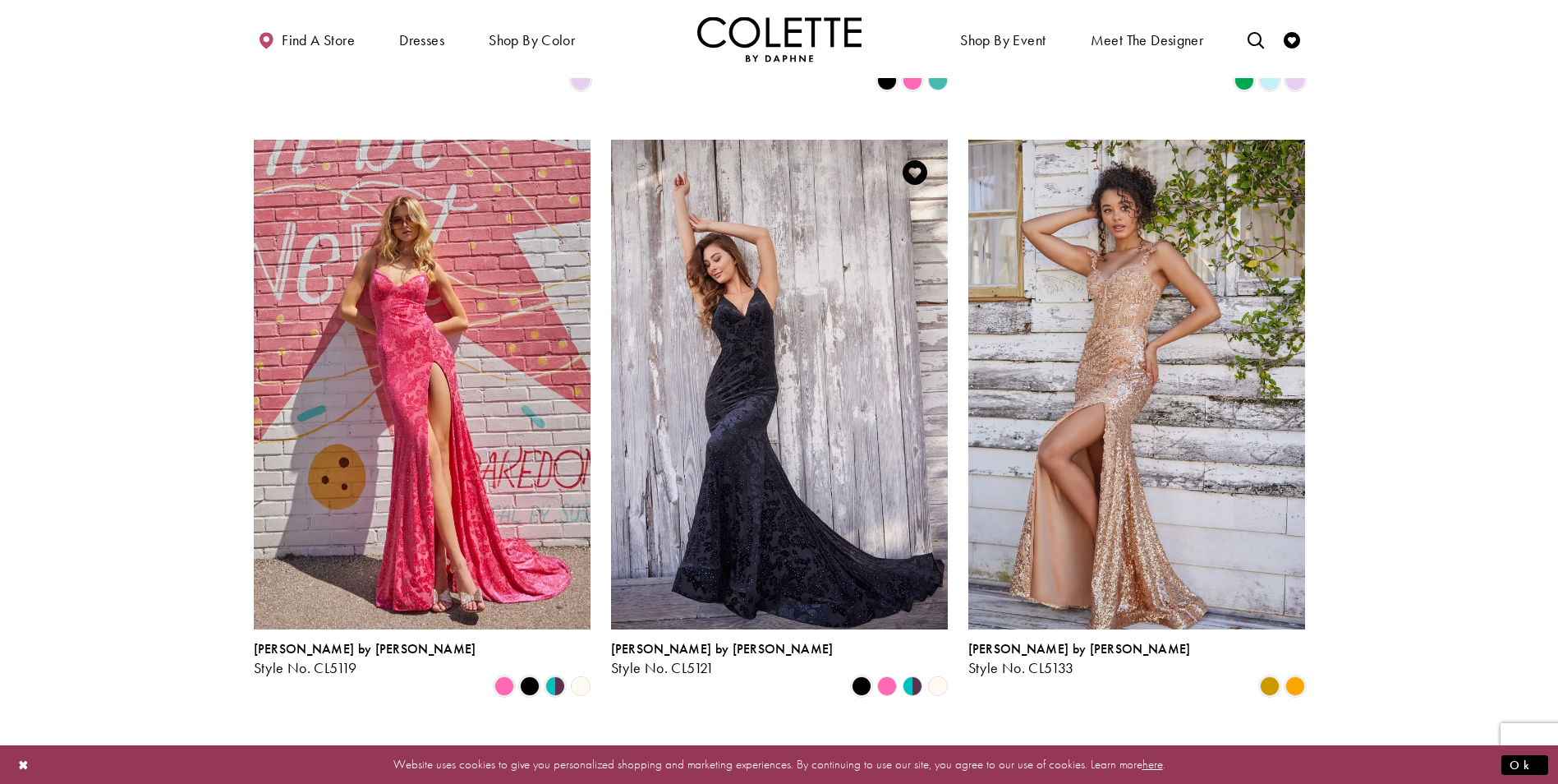
click at [912, 589] on polygon "Product List" at bounding box center [919, 687] width 13 height 25
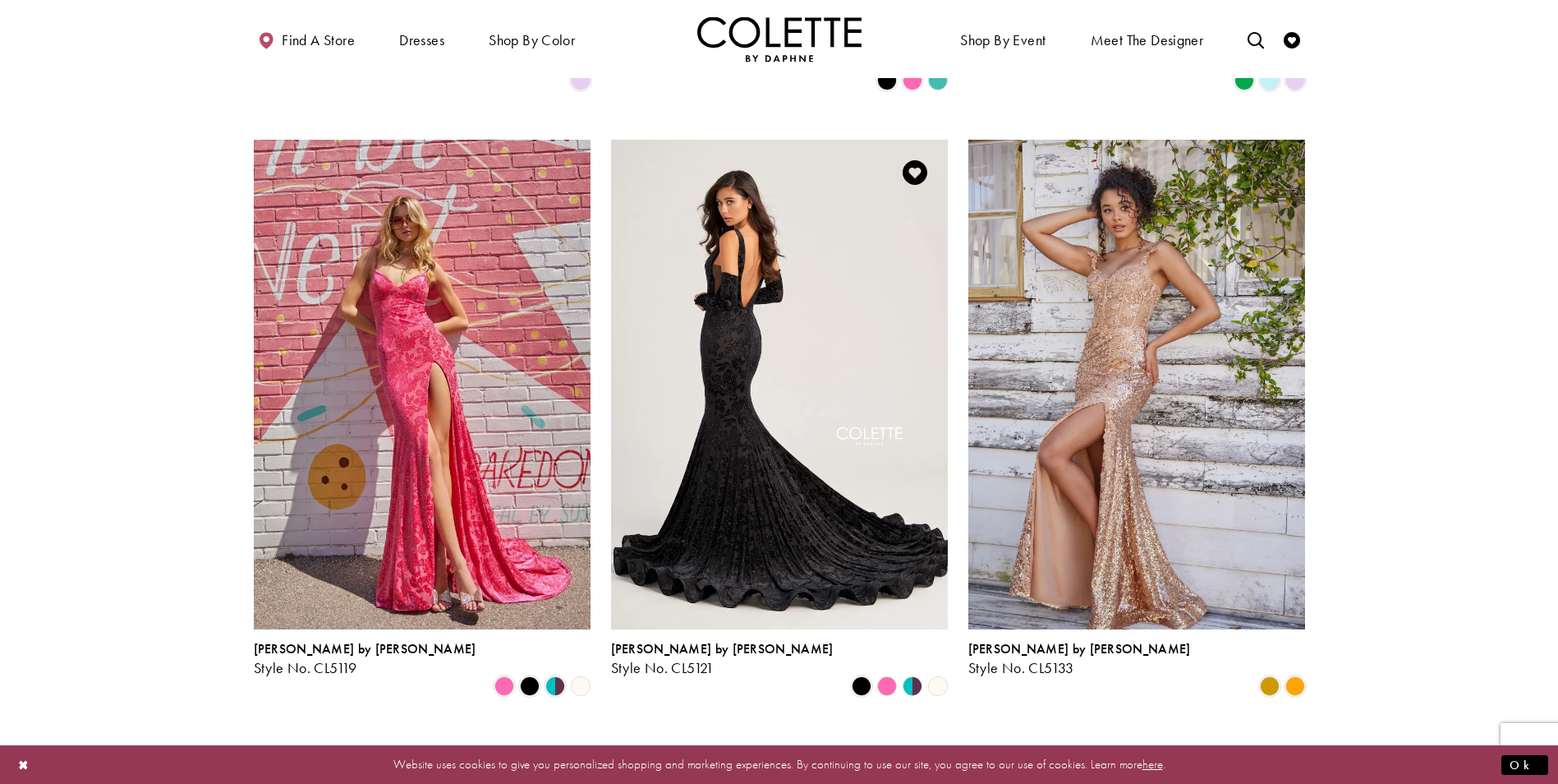
click at [861, 548] on img "Visit Colette by Daphne Style No. CL5121 Page" at bounding box center [779, 384] width 337 height 490
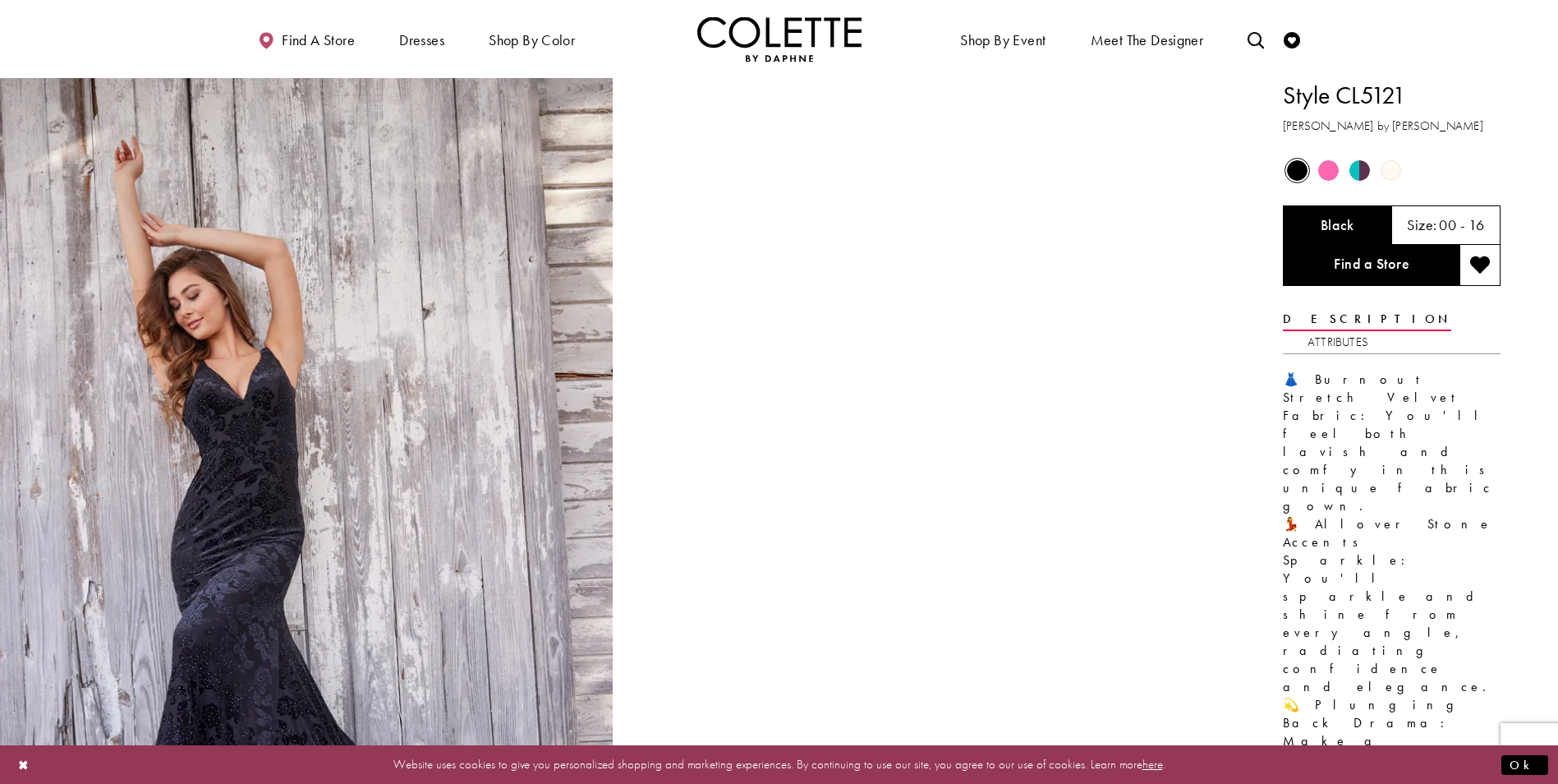
click at [1355, 170] on span "Product color controls state depends on size chosen" at bounding box center [1359, 170] width 21 height 21
click at [1362, 176] on span "Product color controls state depends on size chosen" at bounding box center [1359, 170] width 21 height 21
click at [1323, 167] on span "Product color controls state depends on size chosen" at bounding box center [1329, 170] width 21 height 21
click at [1390, 165] on span "Product color controls state depends on size chosen" at bounding box center [1391, 170] width 21 height 21
click at [1356, 167] on span "Product color controls state depends on size chosen" at bounding box center [1359, 170] width 21 height 21
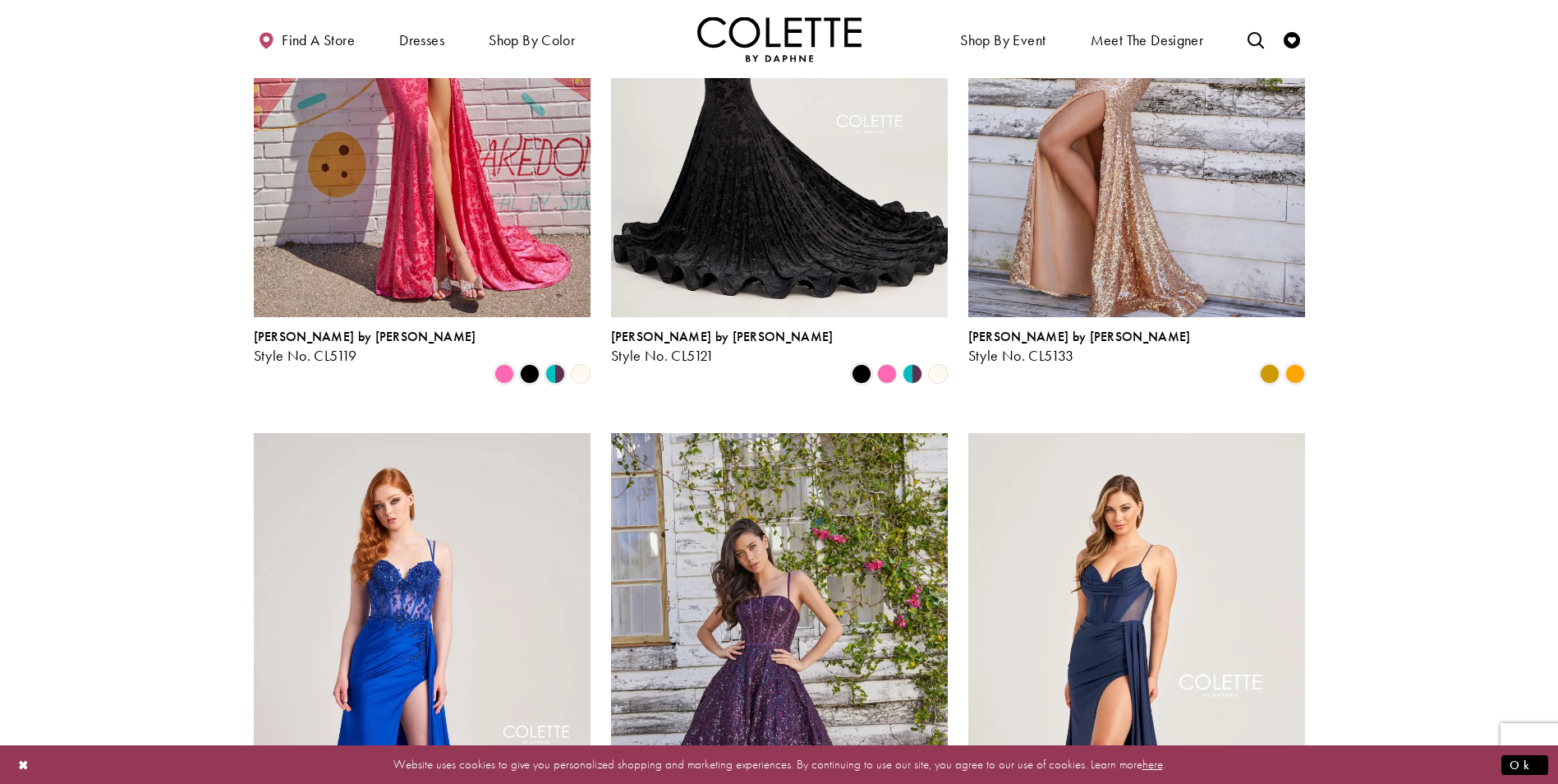
scroll to position [1567, 0]
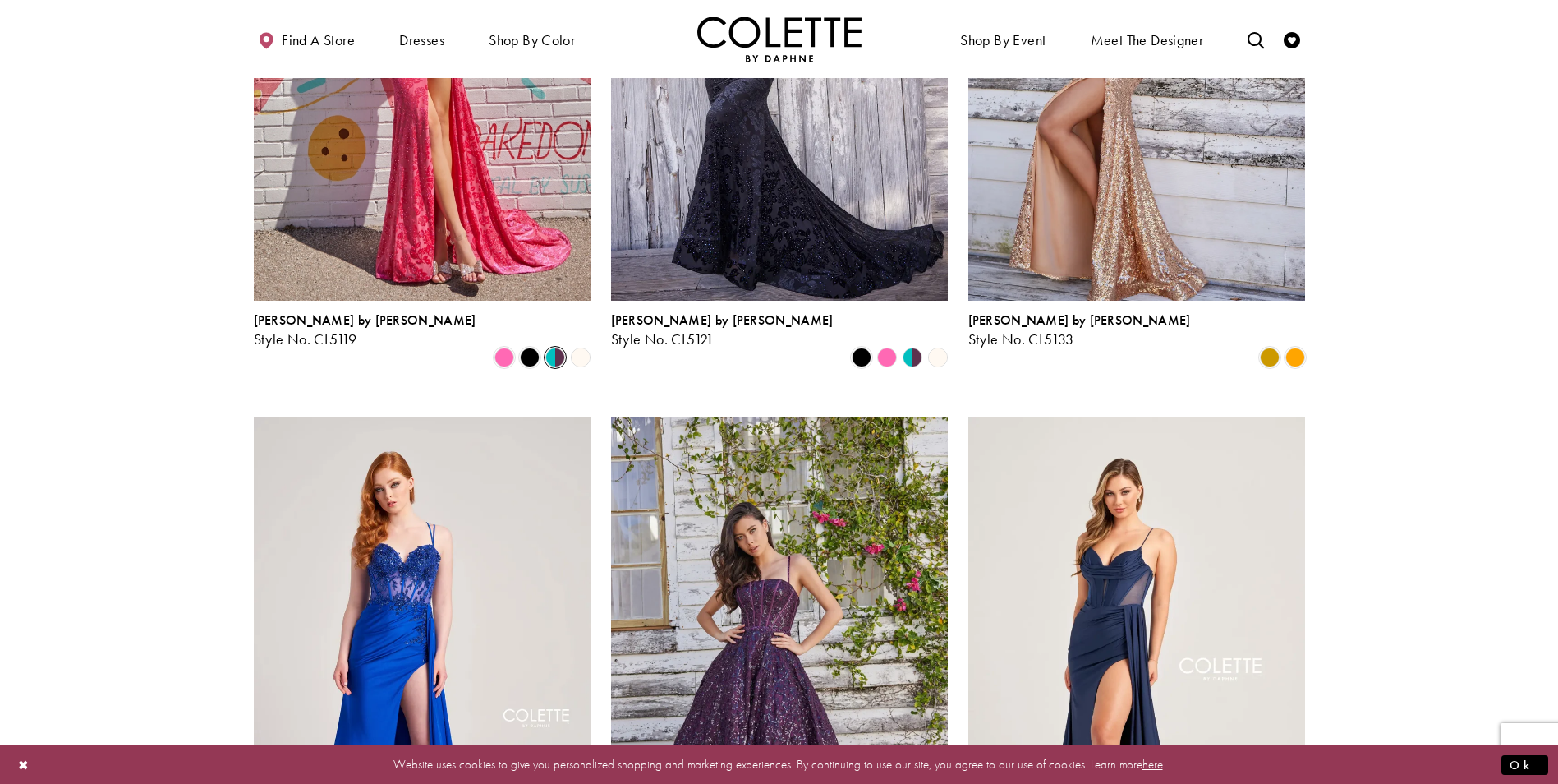
click at [558, 348] on span "Product List" at bounding box center [555, 358] width 20 height 20
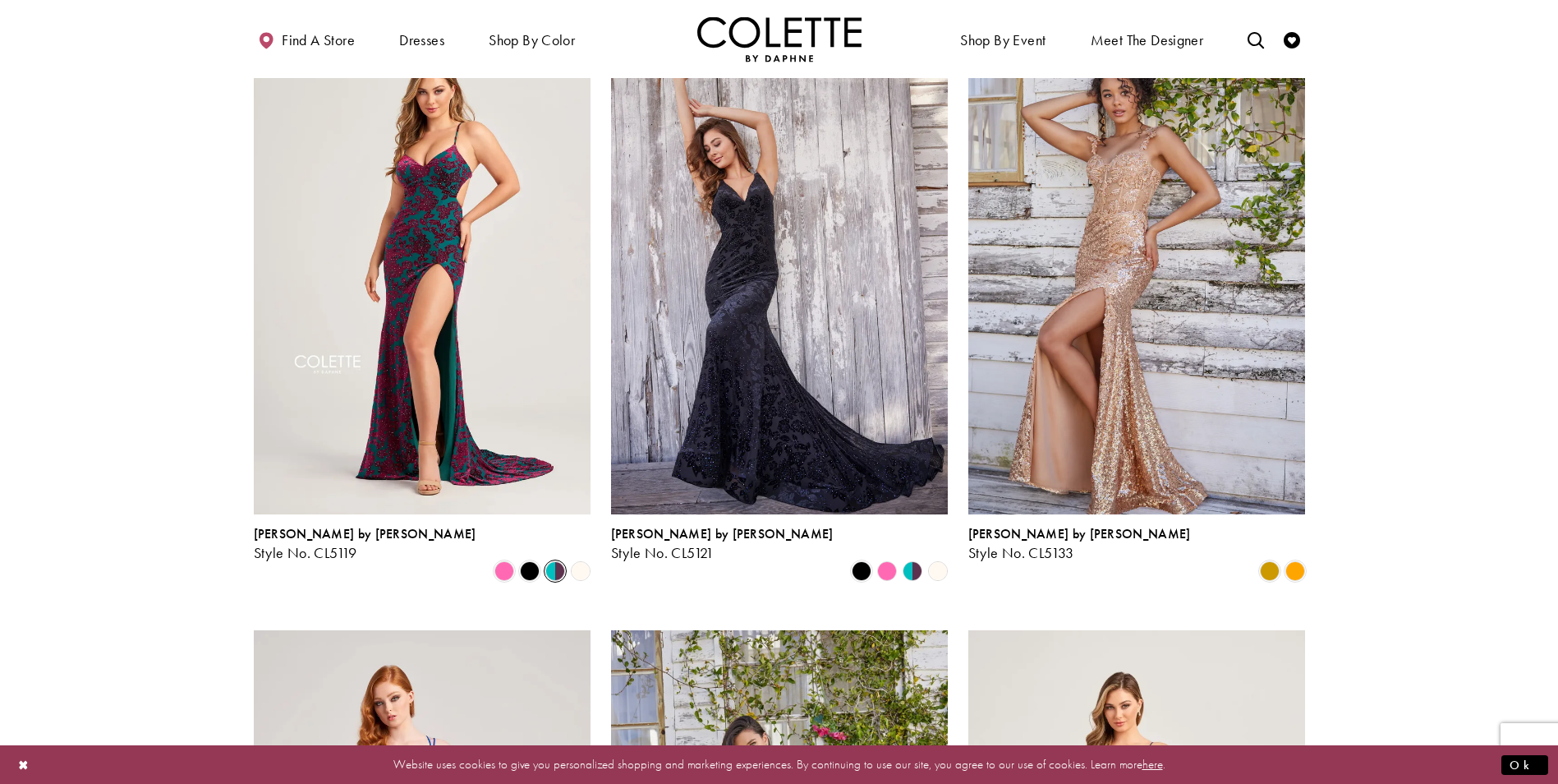
scroll to position [1321, 0]
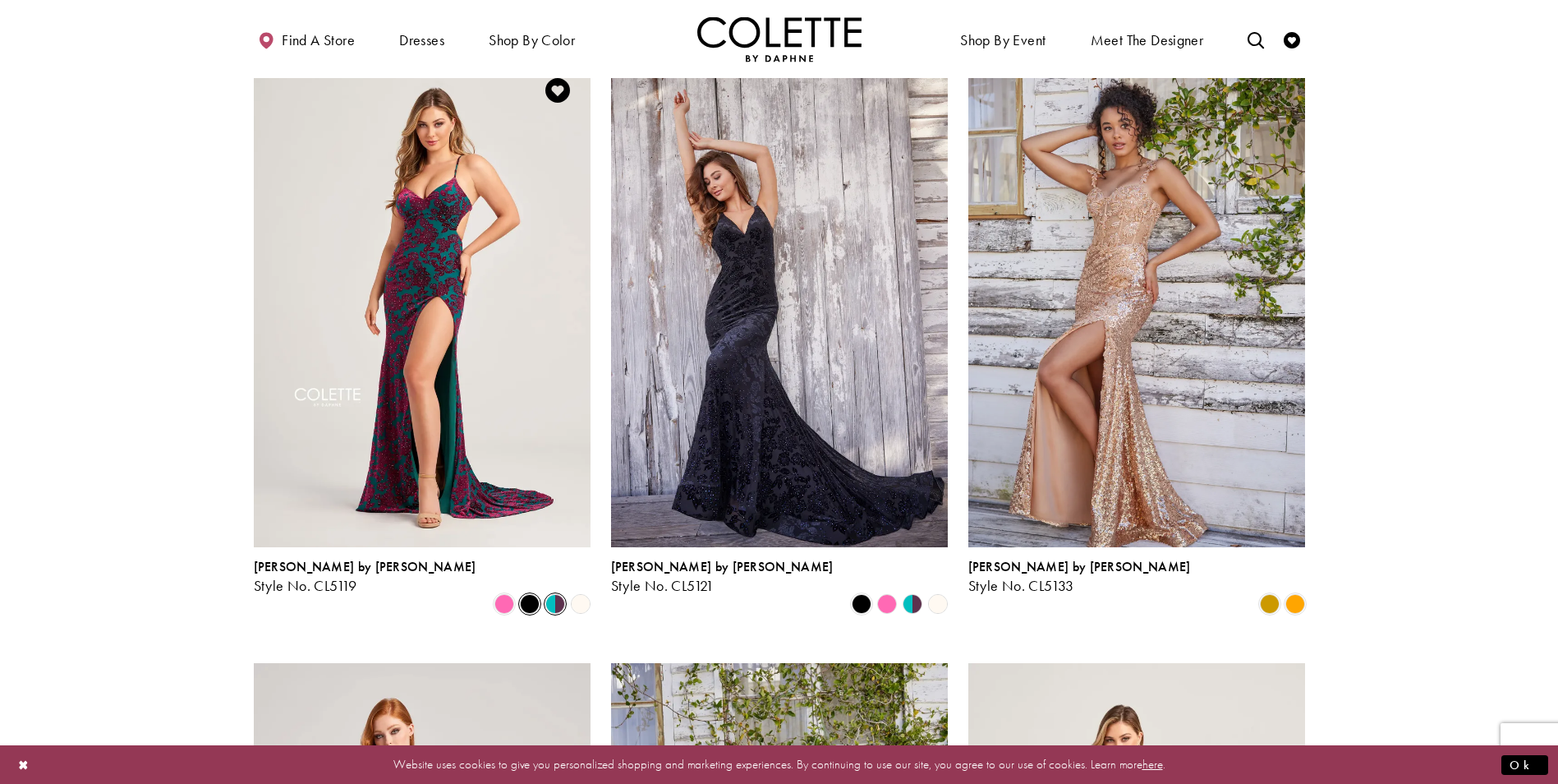
click at [531, 594] on span "Product List" at bounding box center [530, 604] width 20 height 20
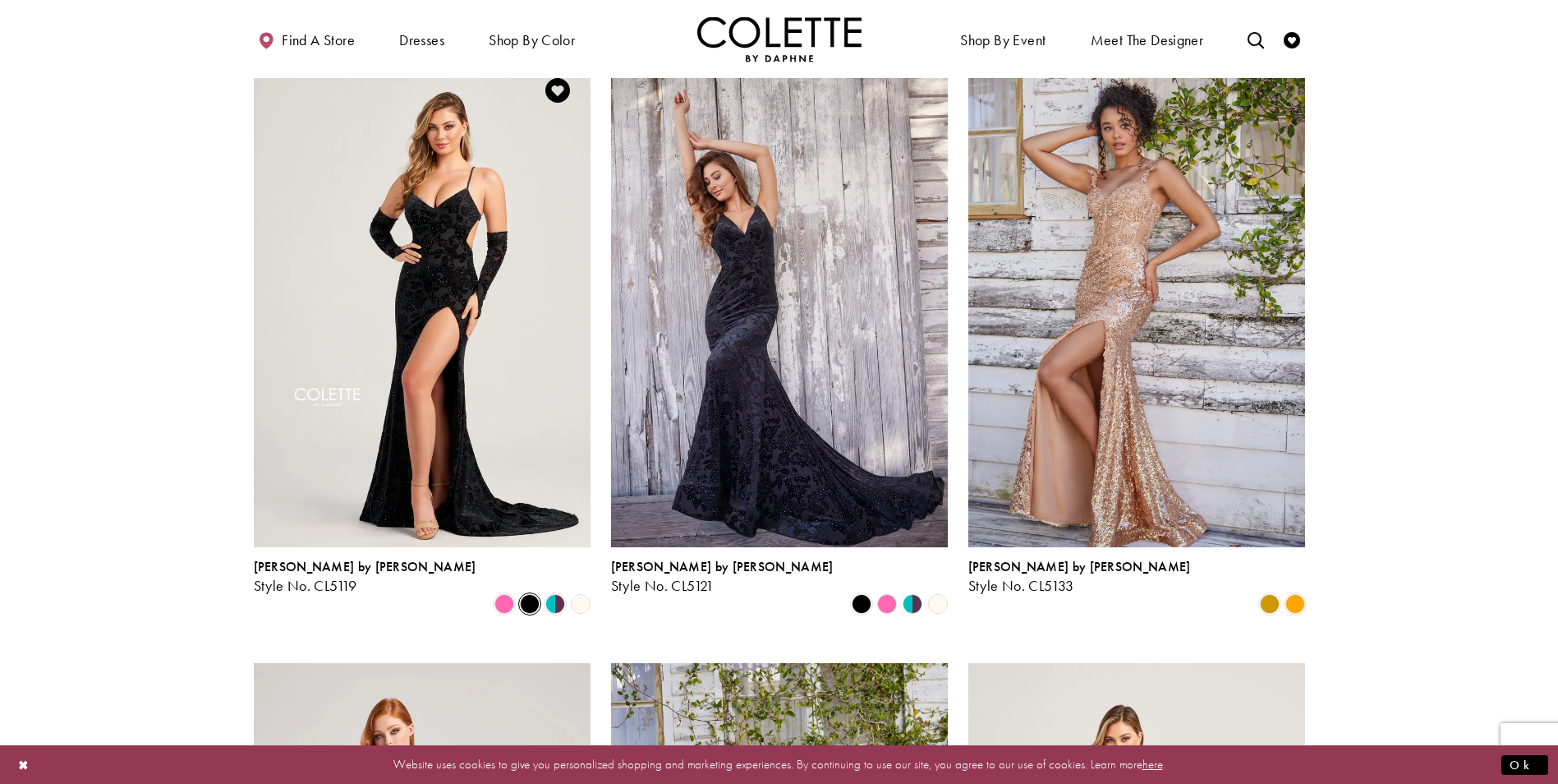
click at [575, 592] on polygon "Product List" at bounding box center [580, 605] width 25 height 25
click at [584, 592] on polygon "Product List" at bounding box center [580, 605] width 25 height 25
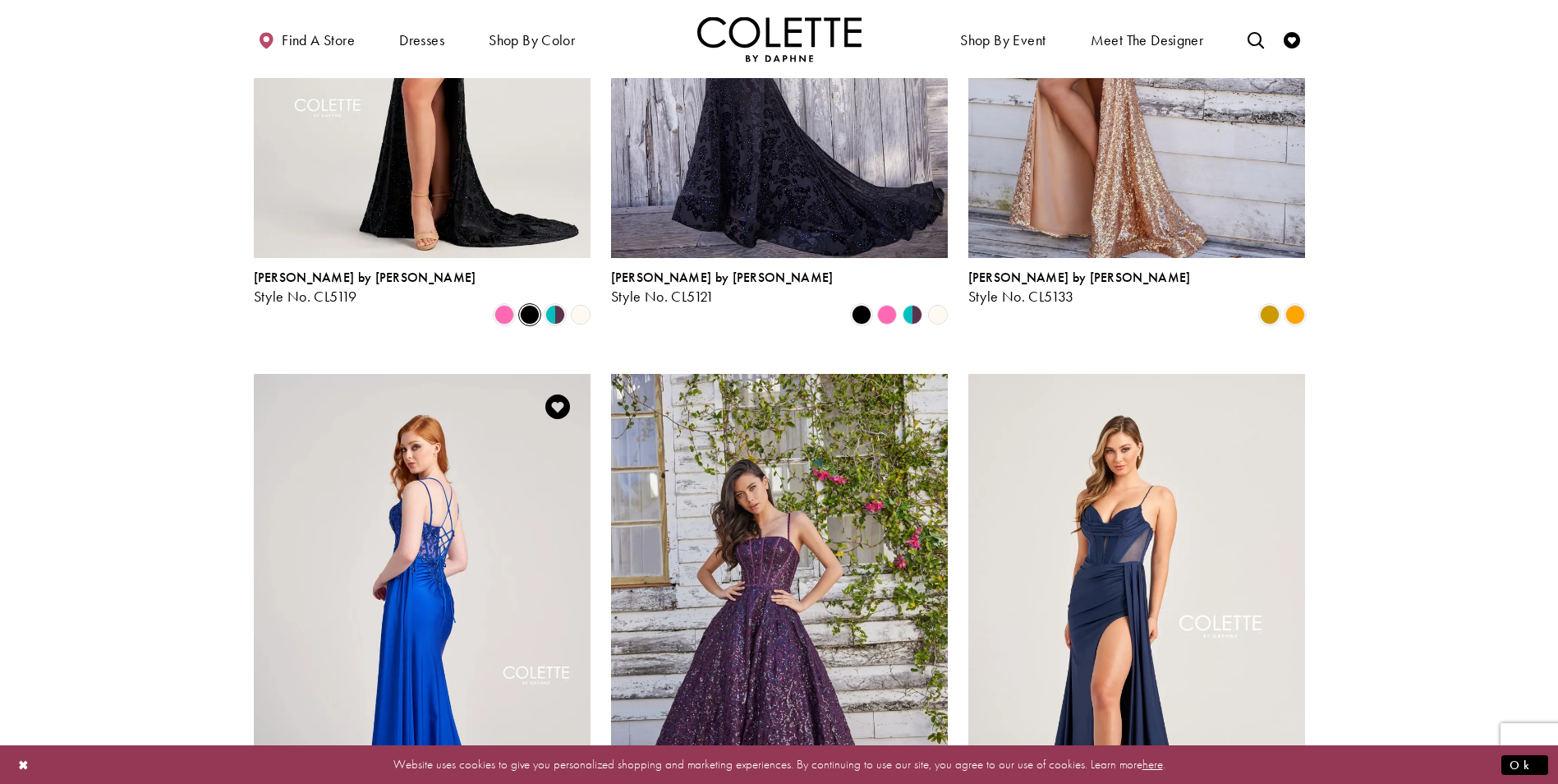
scroll to position [1814, 0]
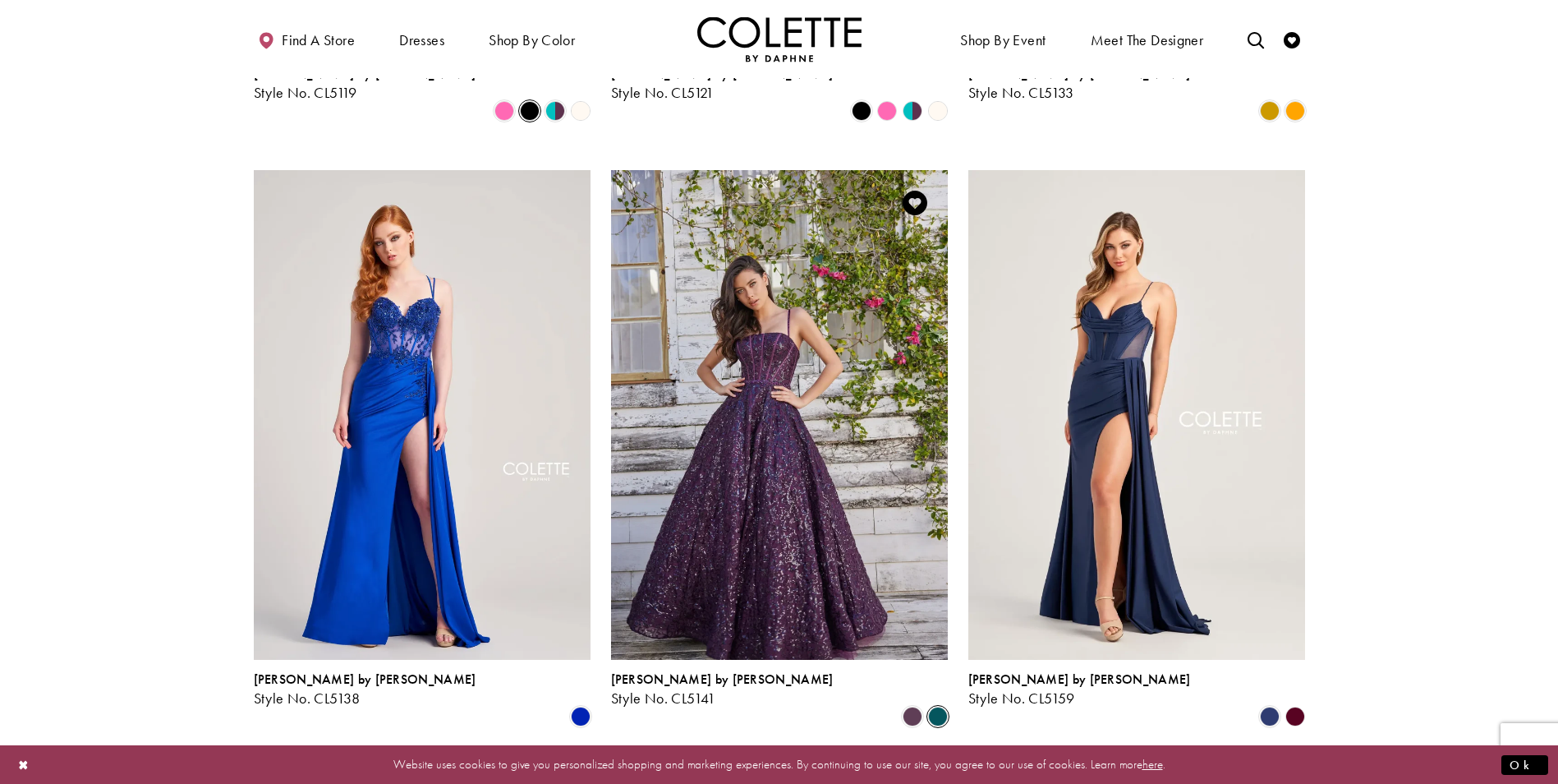
click at [933, 707] on span "Product List" at bounding box center [938, 717] width 20 height 20
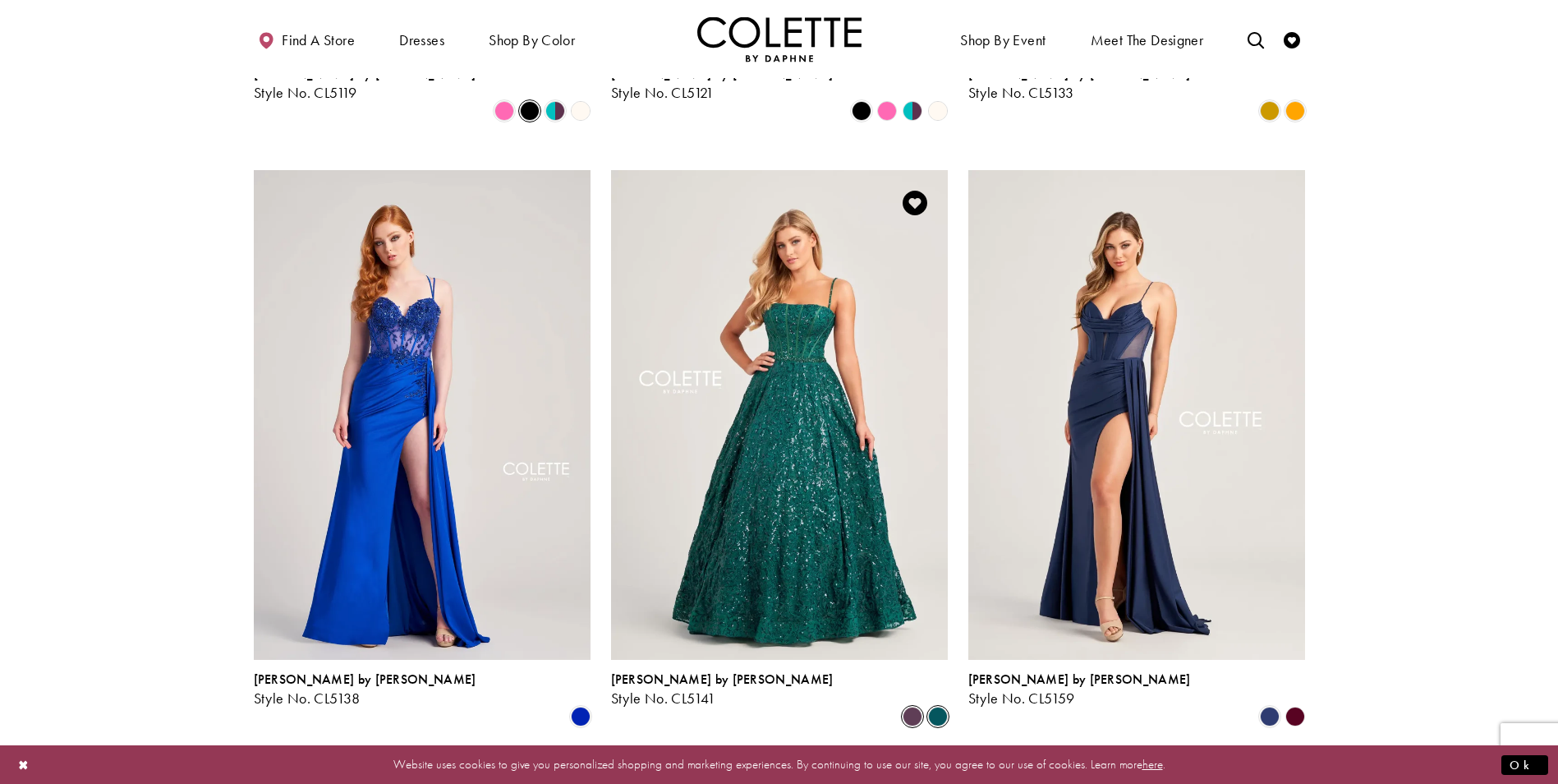
click at [911, 707] on span "Product List" at bounding box center [913, 717] width 20 height 20
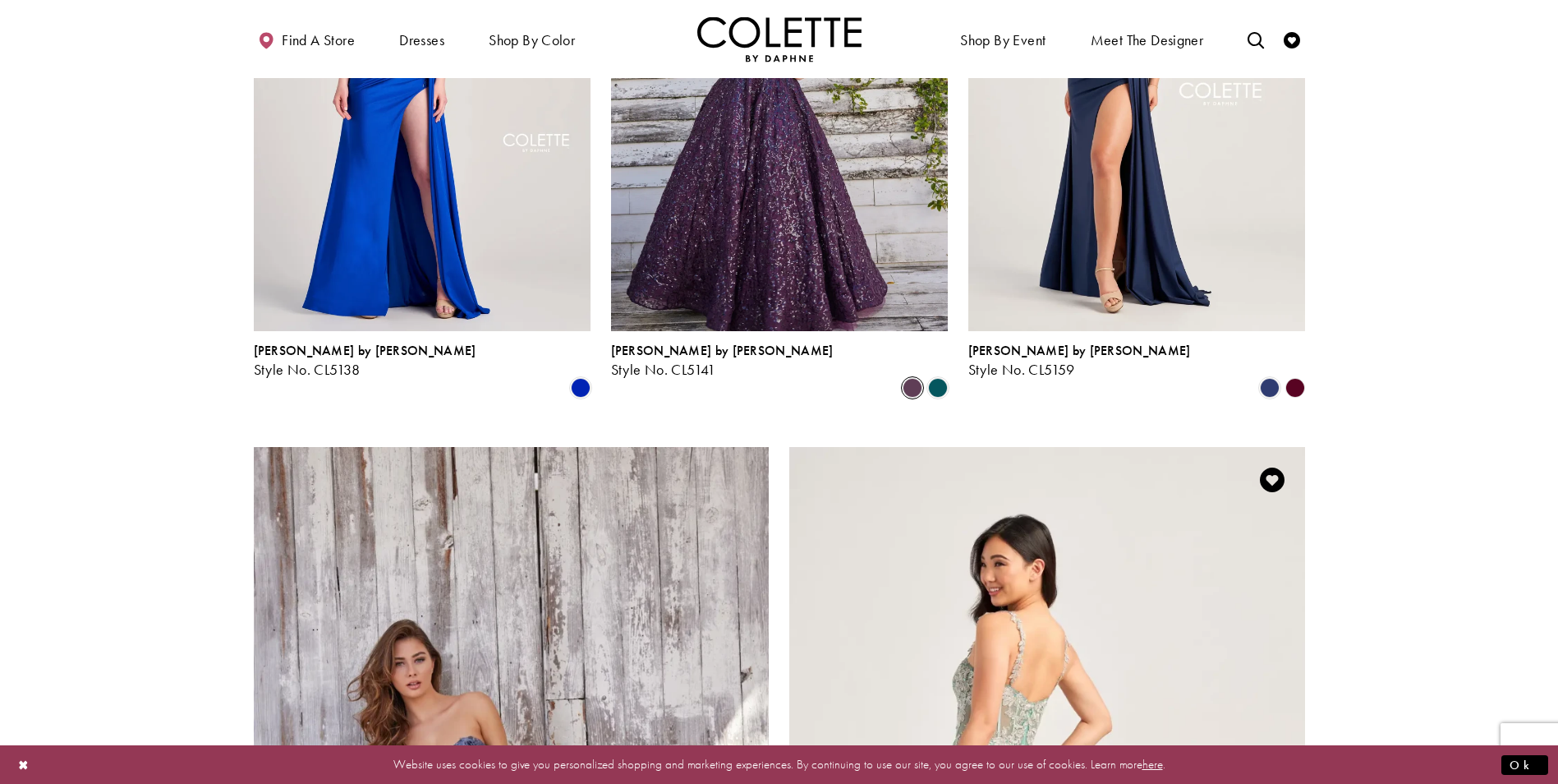
scroll to position [2635, 0]
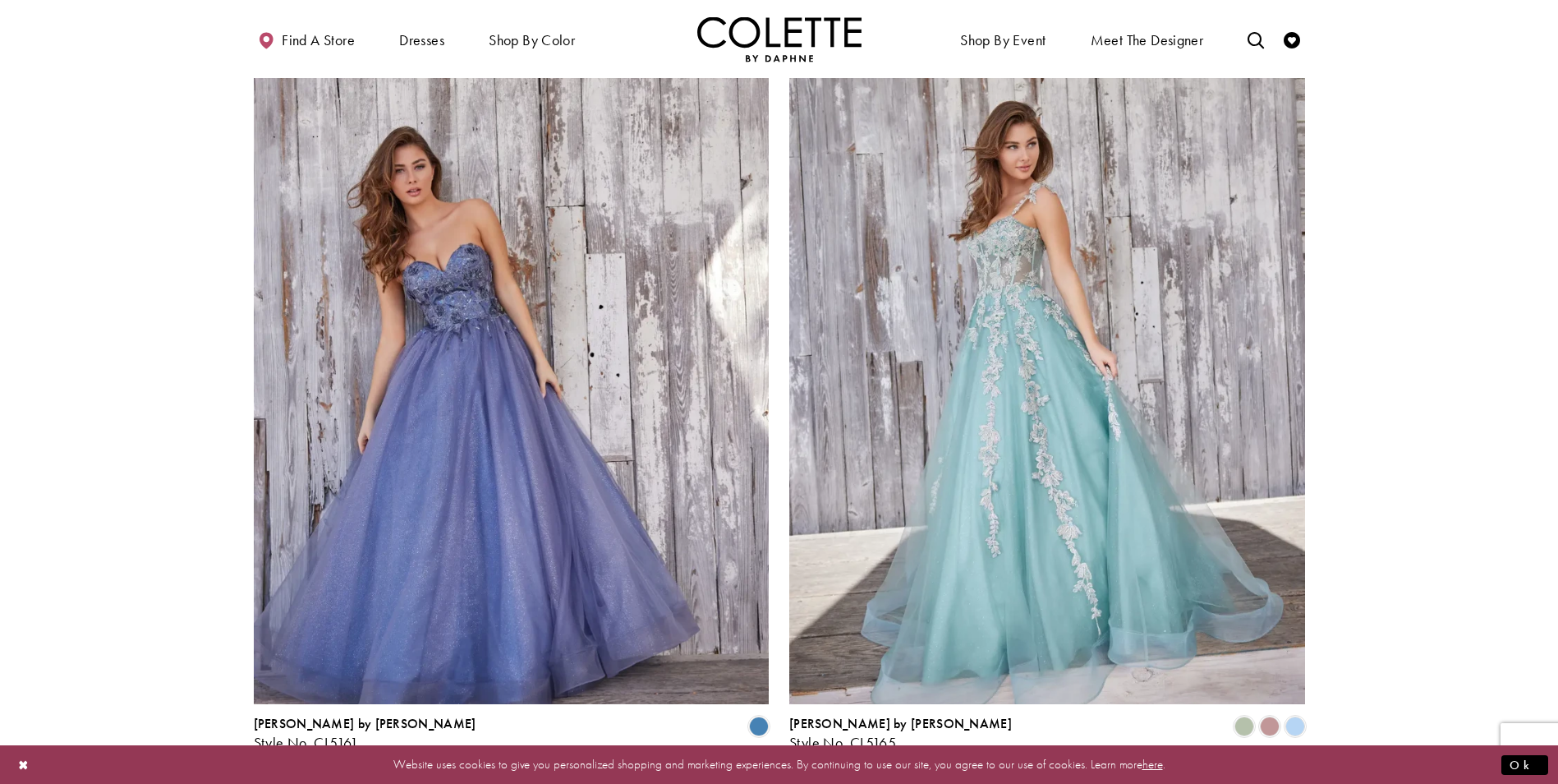
click at [800, 783] on link "9" at bounding box center [805, 795] width 17 height 24
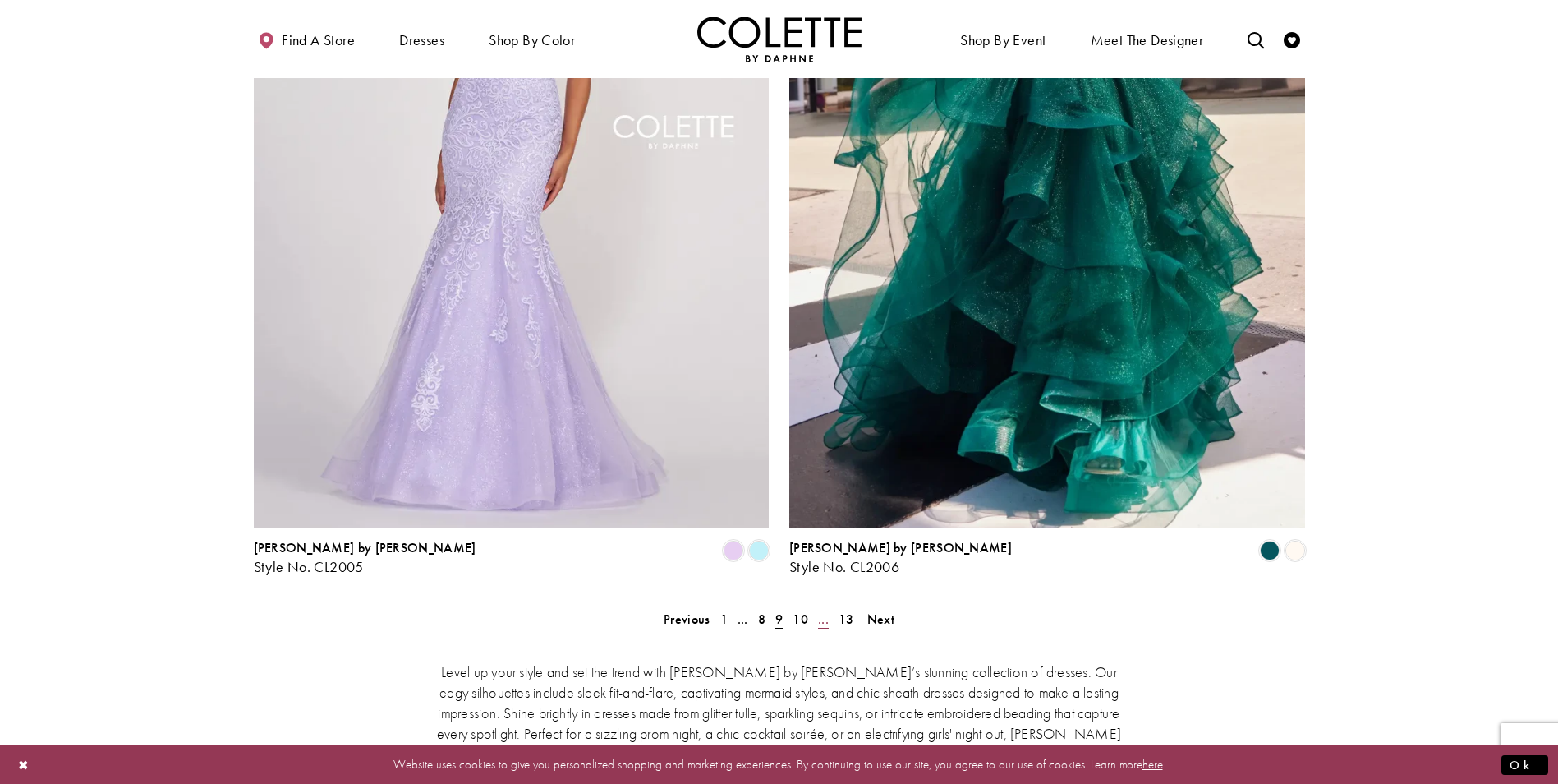
scroll to position [2800, 0]
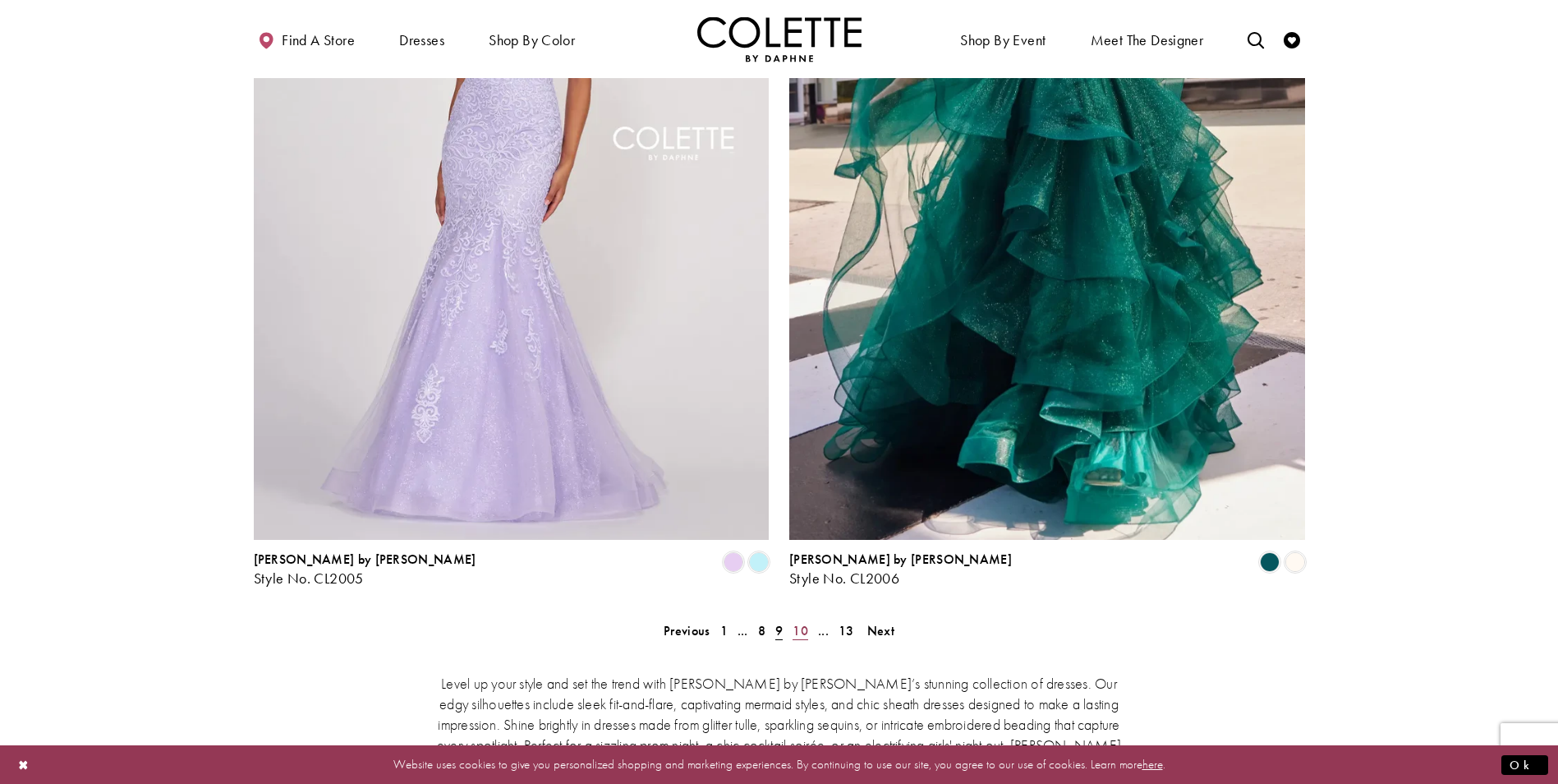
click at [793, 622] on span "10" at bounding box center [800, 630] width 15 height 17
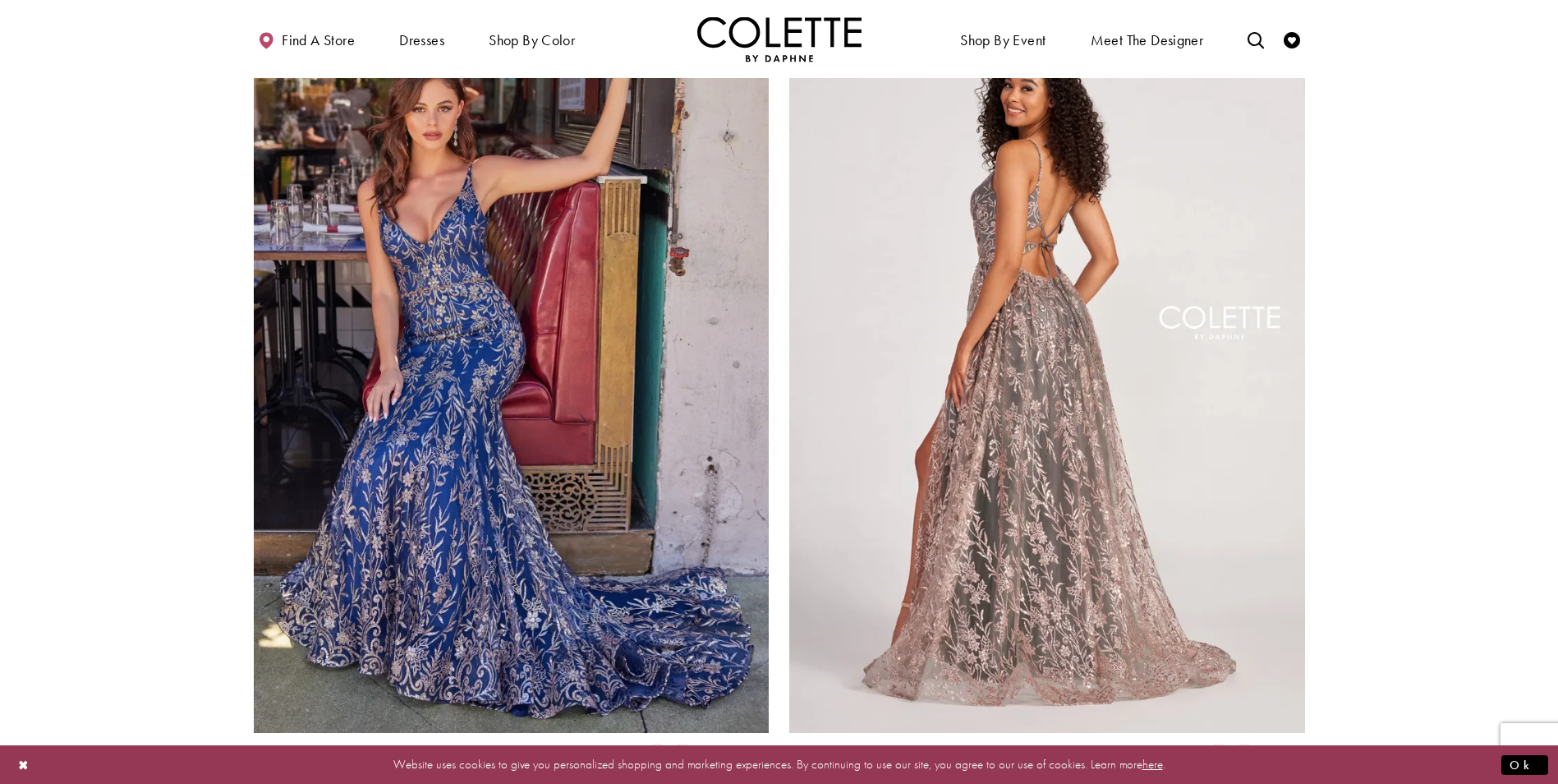
scroll to position [2635, 0]
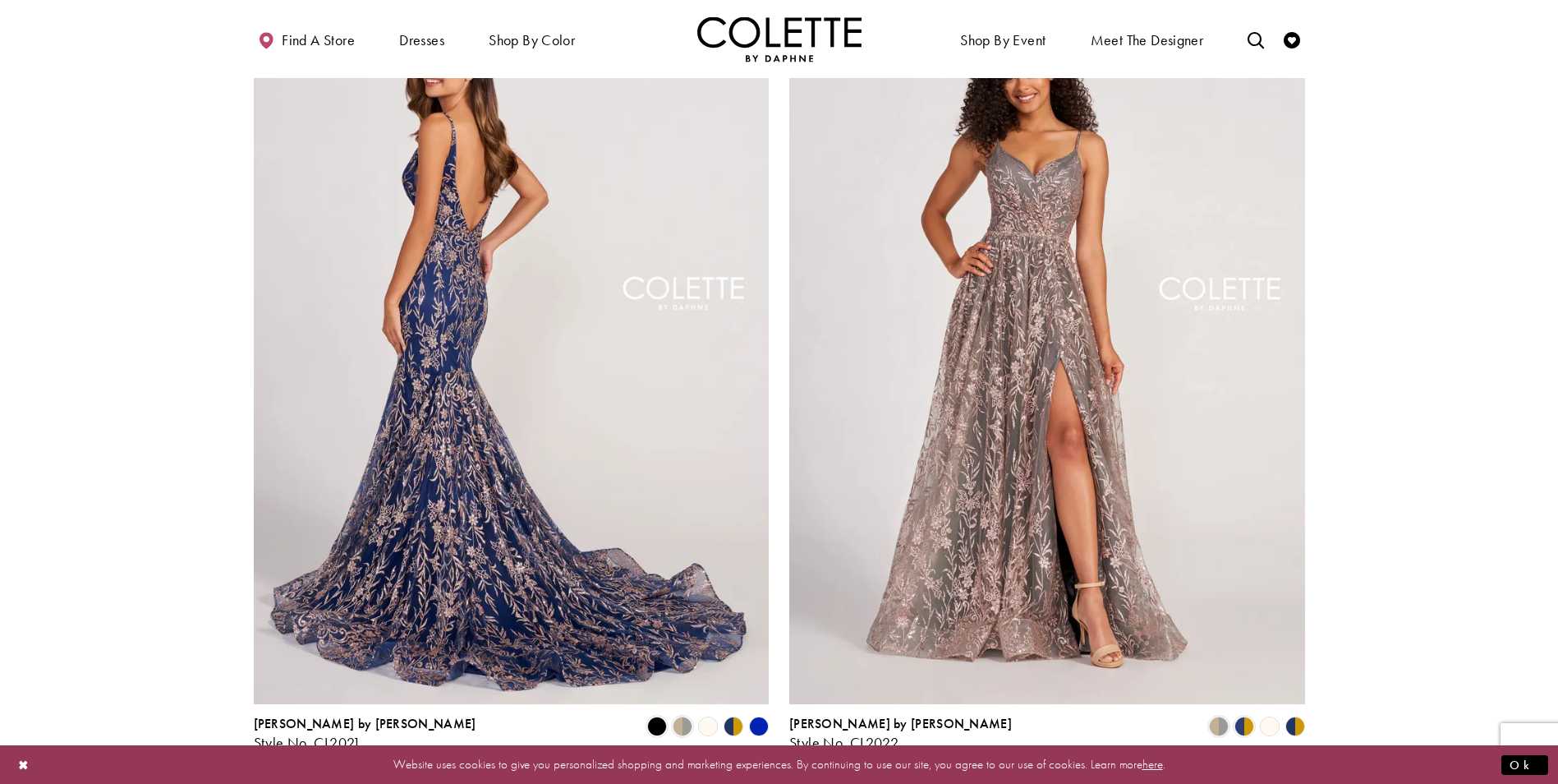
click at [639, 473] on img "Visit Colette by Daphne Style No. CL2021 Page" at bounding box center [512, 329] width 516 height 750
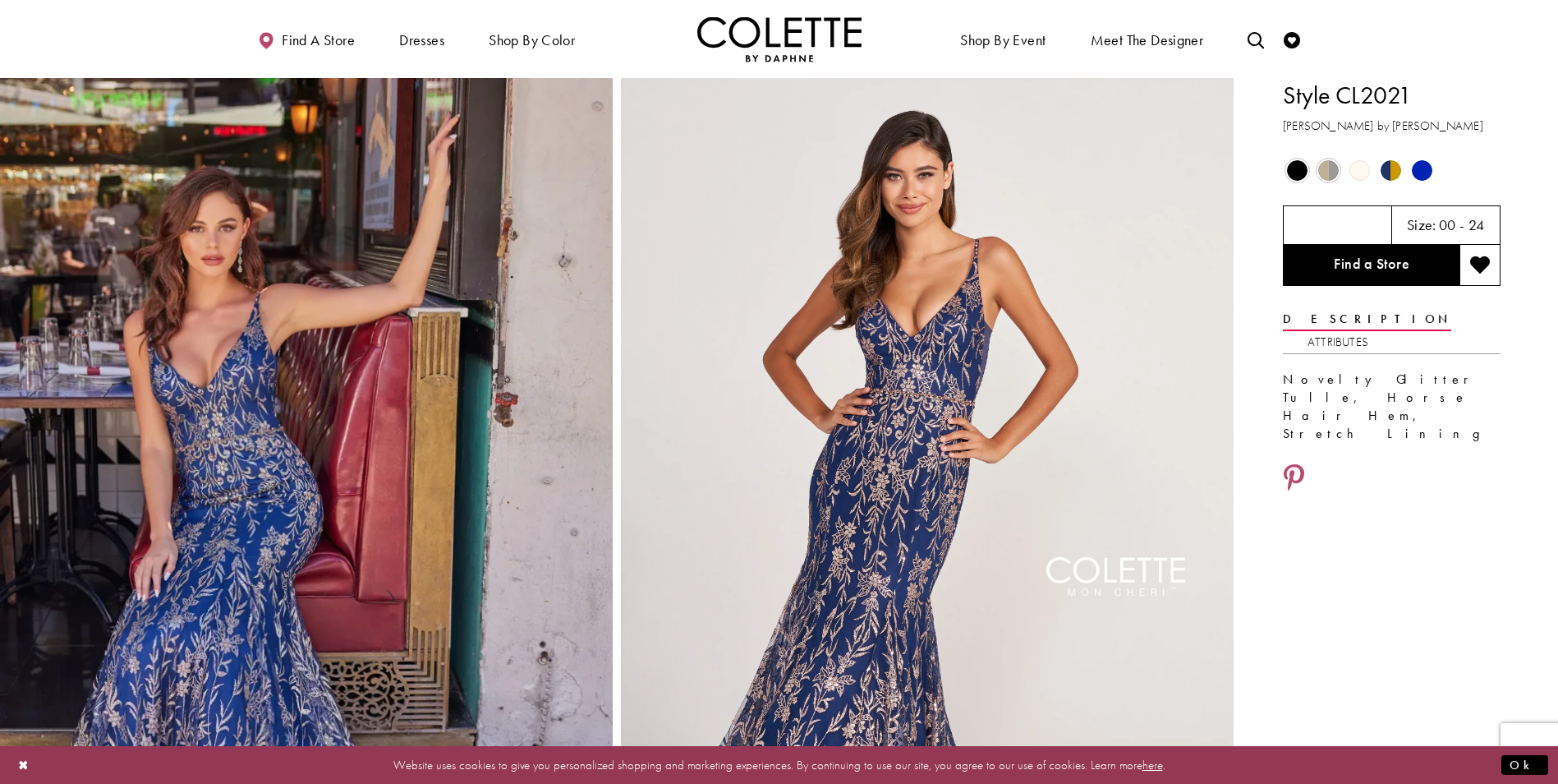
click at [1288, 168] on span "Product color controls state depends on size chosen" at bounding box center [1298, 170] width 21 height 21
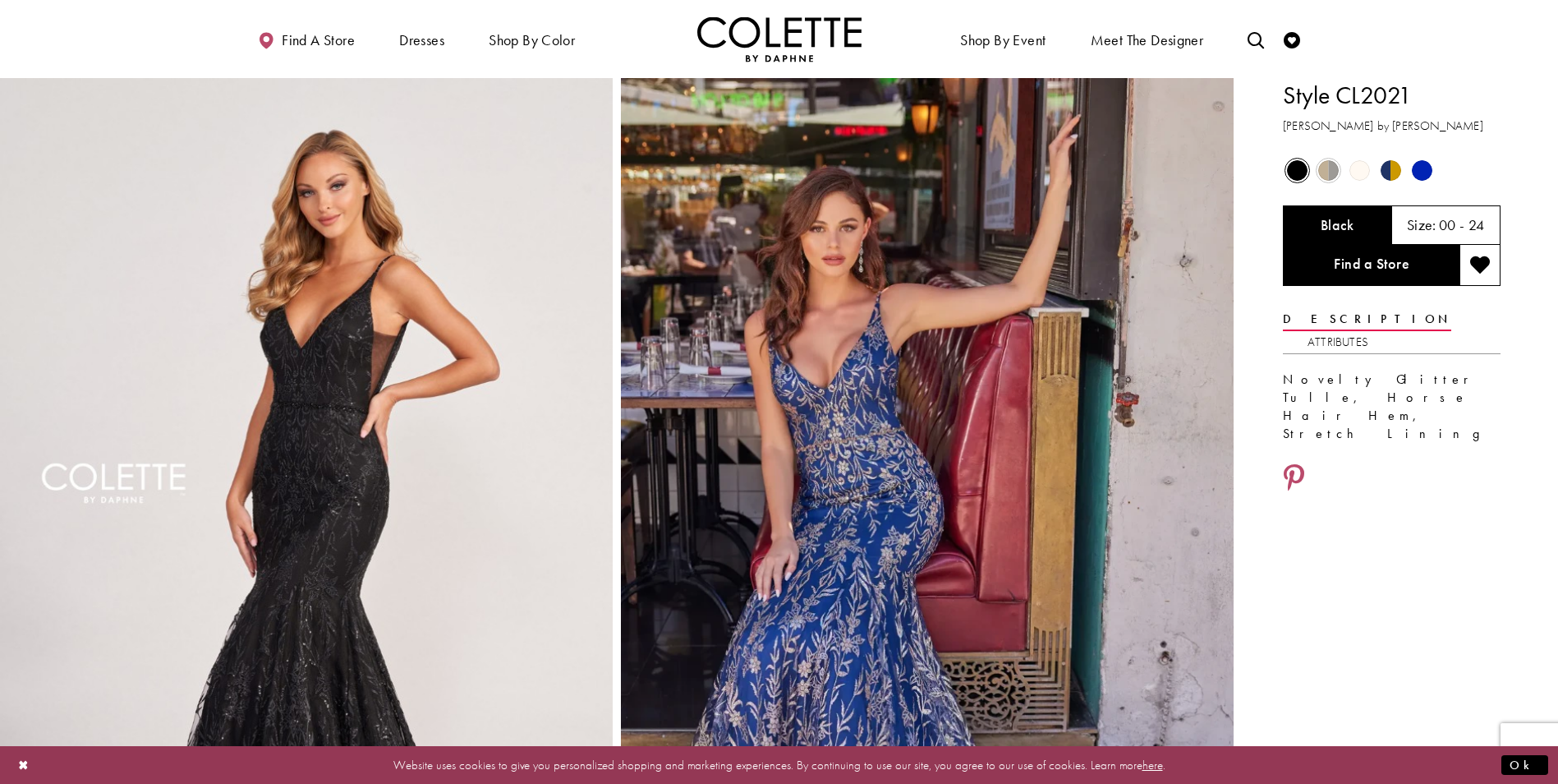
click at [1389, 169] on span "Product color controls state depends on size chosen" at bounding box center [1391, 170] width 21 height 21
click at [1421, 168] on span "Product color controls state depends on size chosen" at bounding box center [1422, 170] width 21 height 21
click at [1327, 170] on span "Product color controls state depends on size chosen" at bounding box center [1329, 170] width 21 height 21
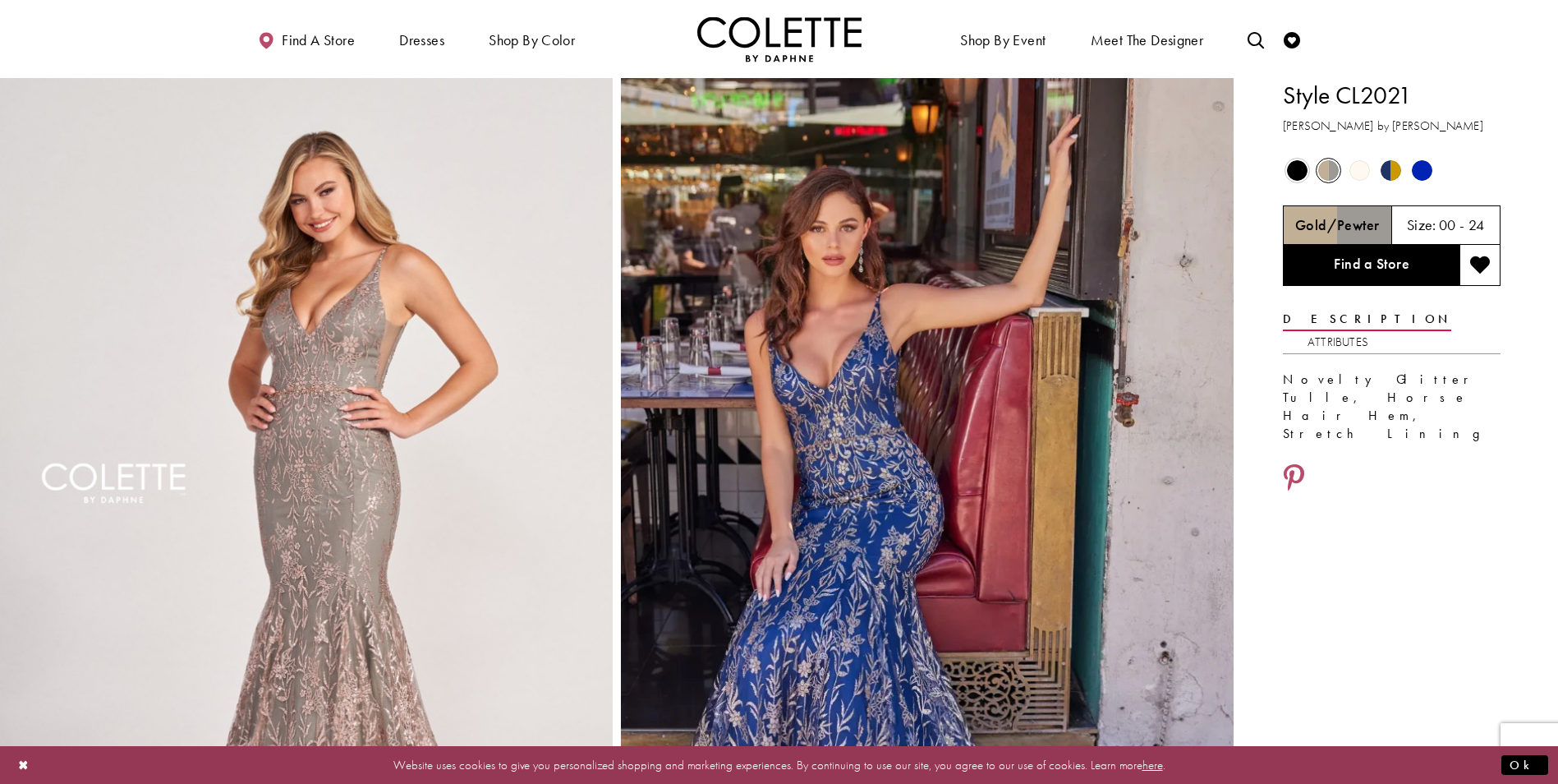
click at [1423, 172] on span "Product color controls state depends on size chosen" at bounding box center [1422, 170] width 21 height 21
click at [1395, 170] on span "Product color controls state depends on size chosen" at bounding box center [1391, 170] width 21 height 21
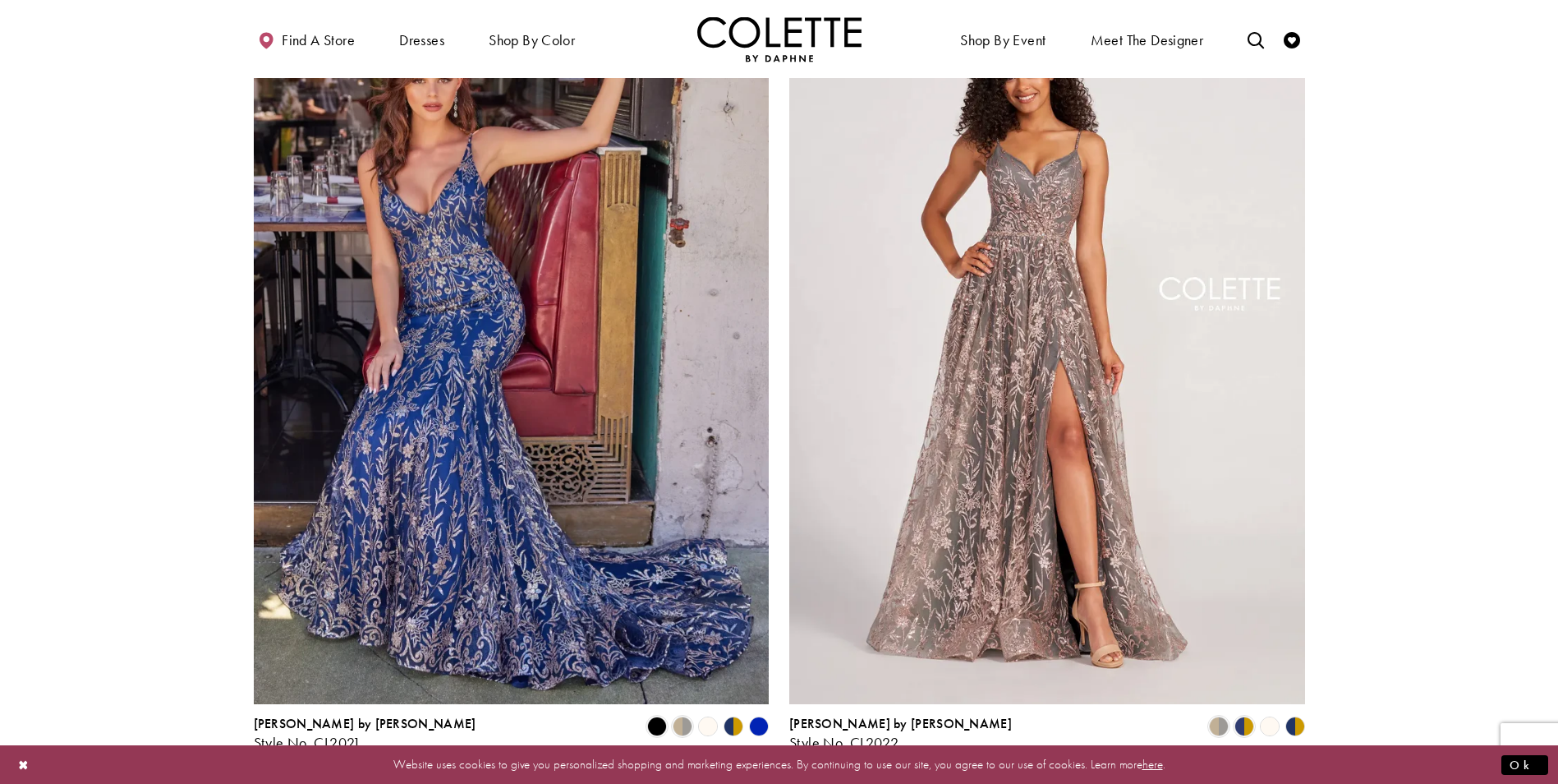
click at [811, 783] on span "11" at bounding box center [810, 794] width 15 height 17
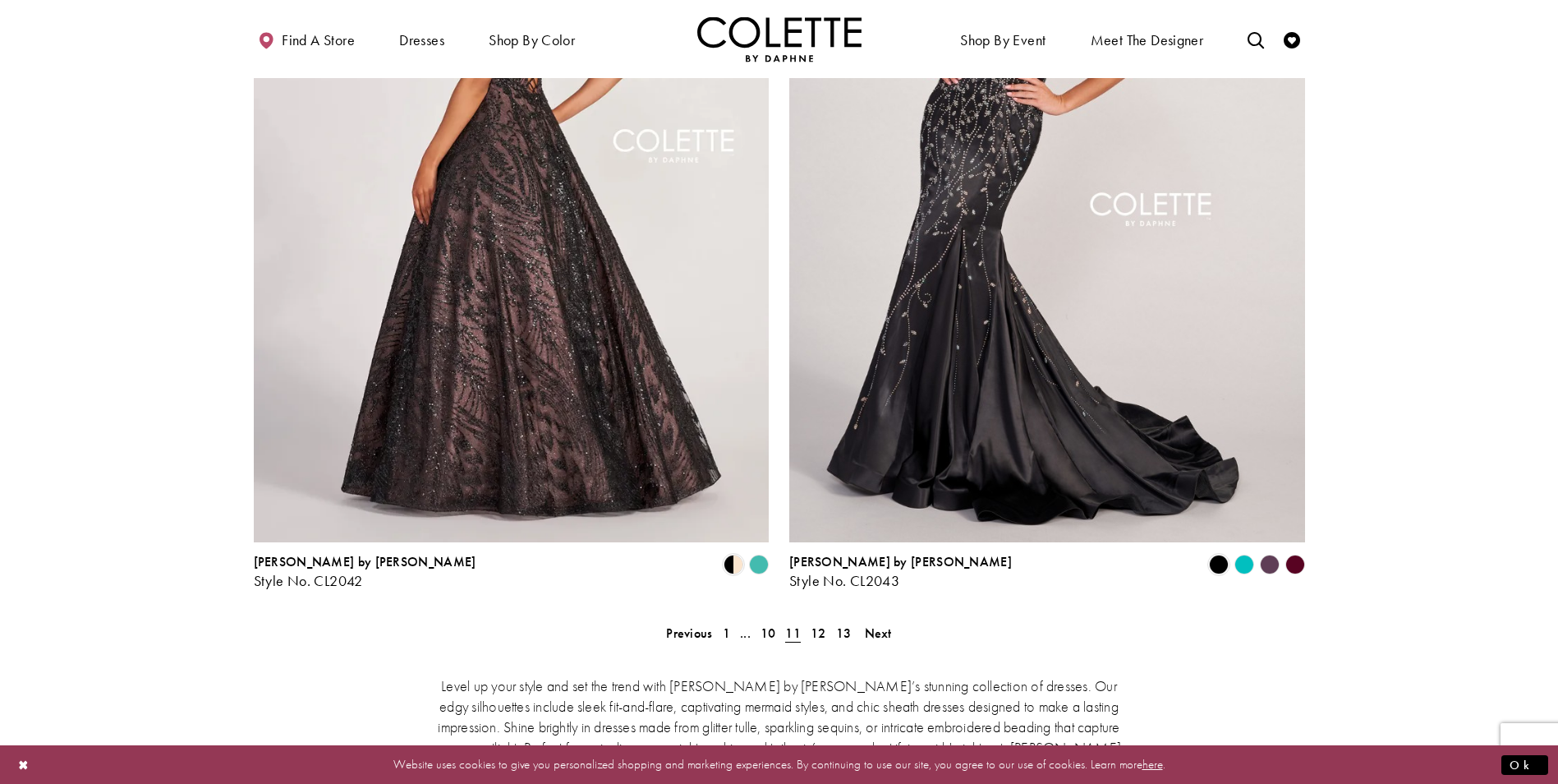
scroll to position [2800, 0]
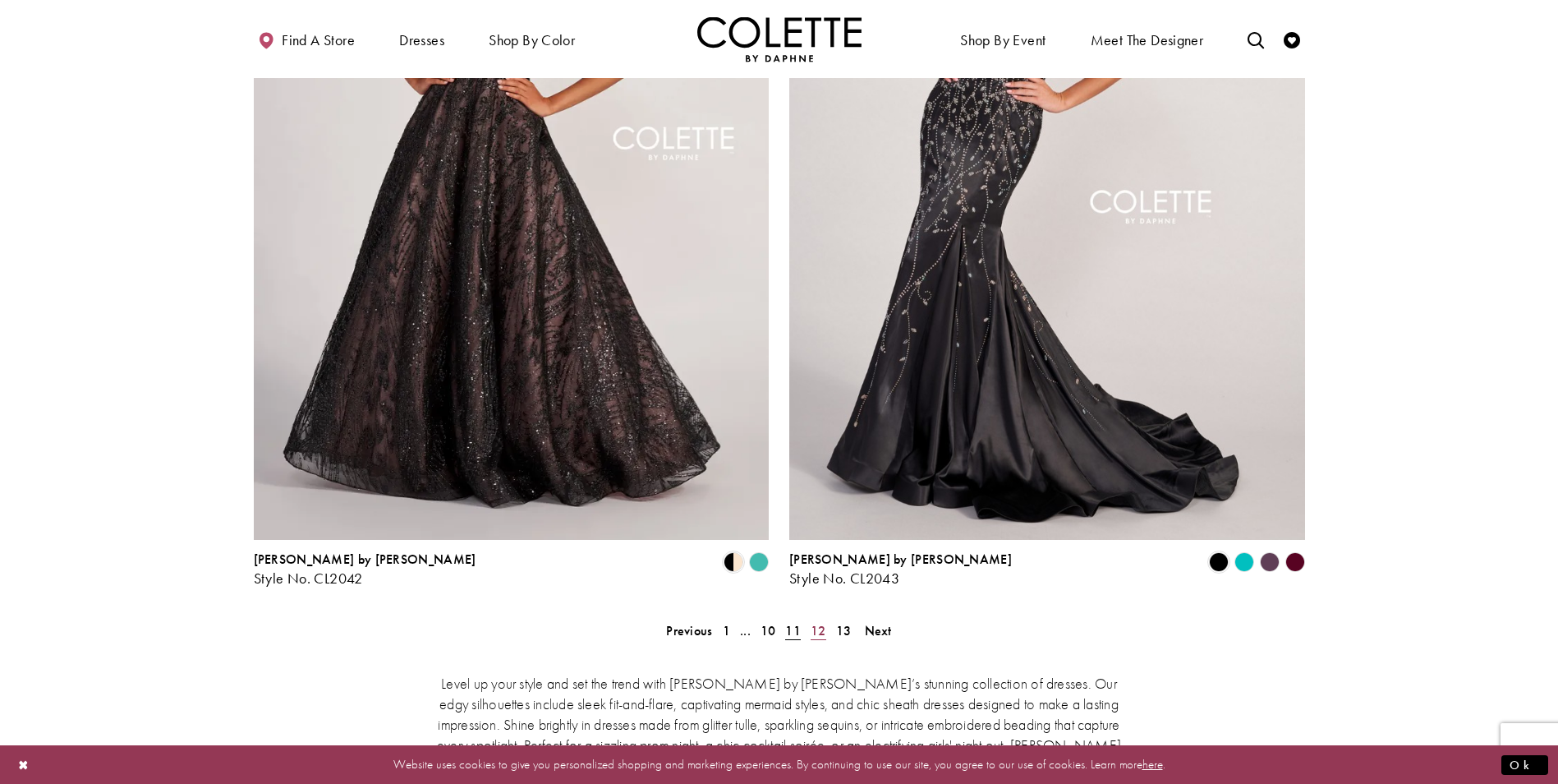
click at [815, 622] on span "12" at bounding box center [818, 630] width 15 height 17
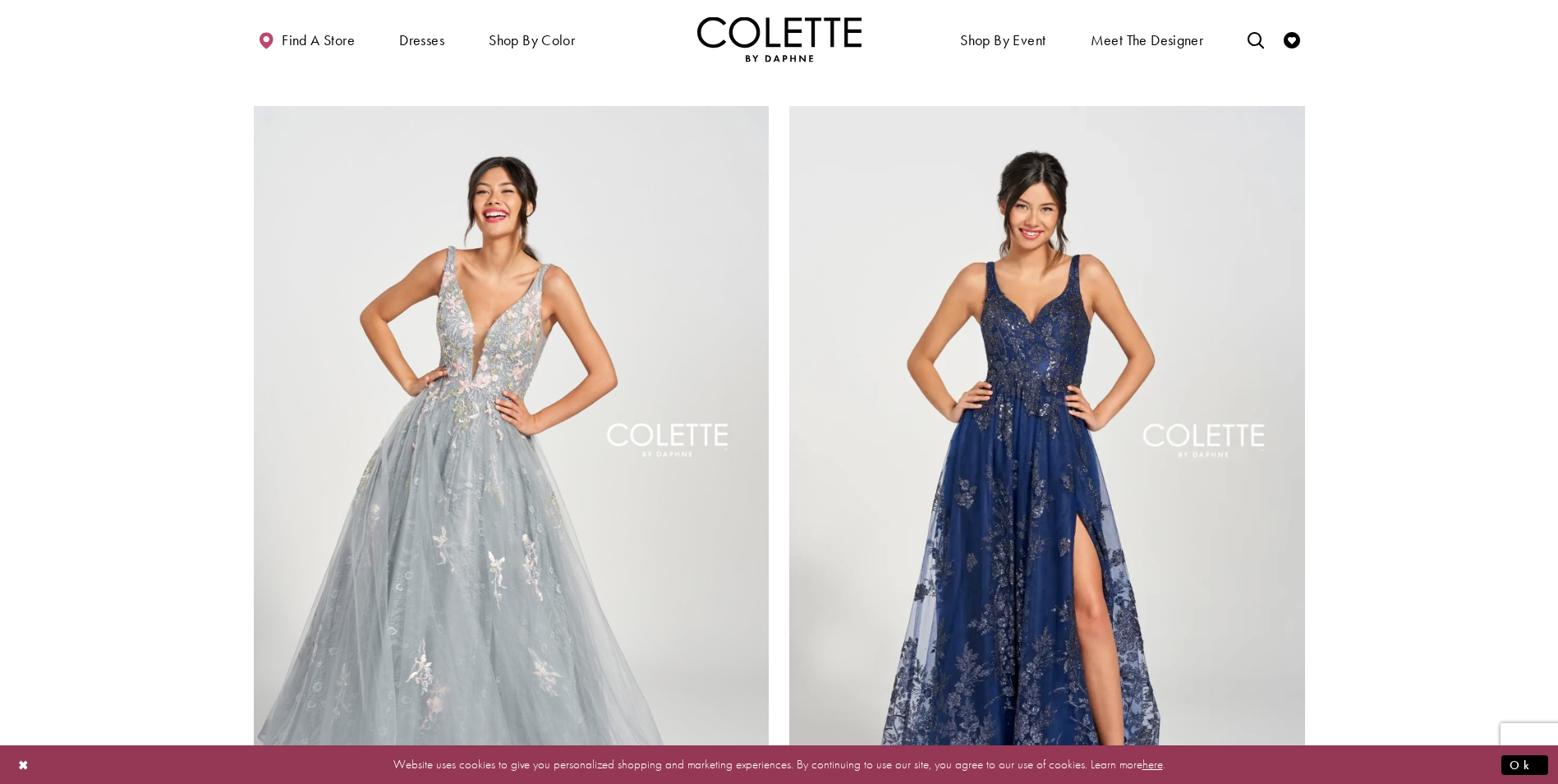
scroll to position [2800, 0]
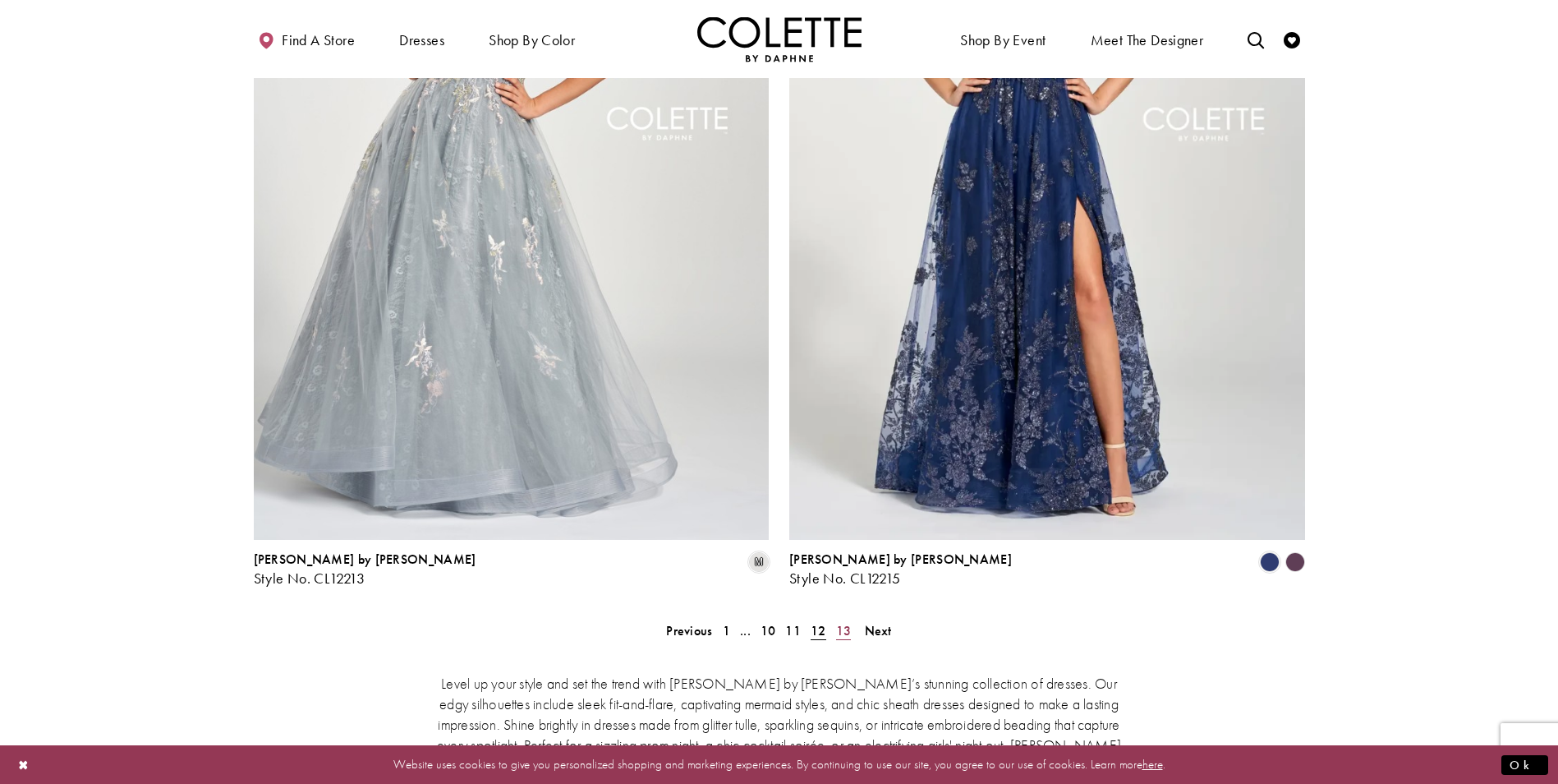
click at [847, 622] on span "13" at bounding box center [843, 630] width 15 height 17
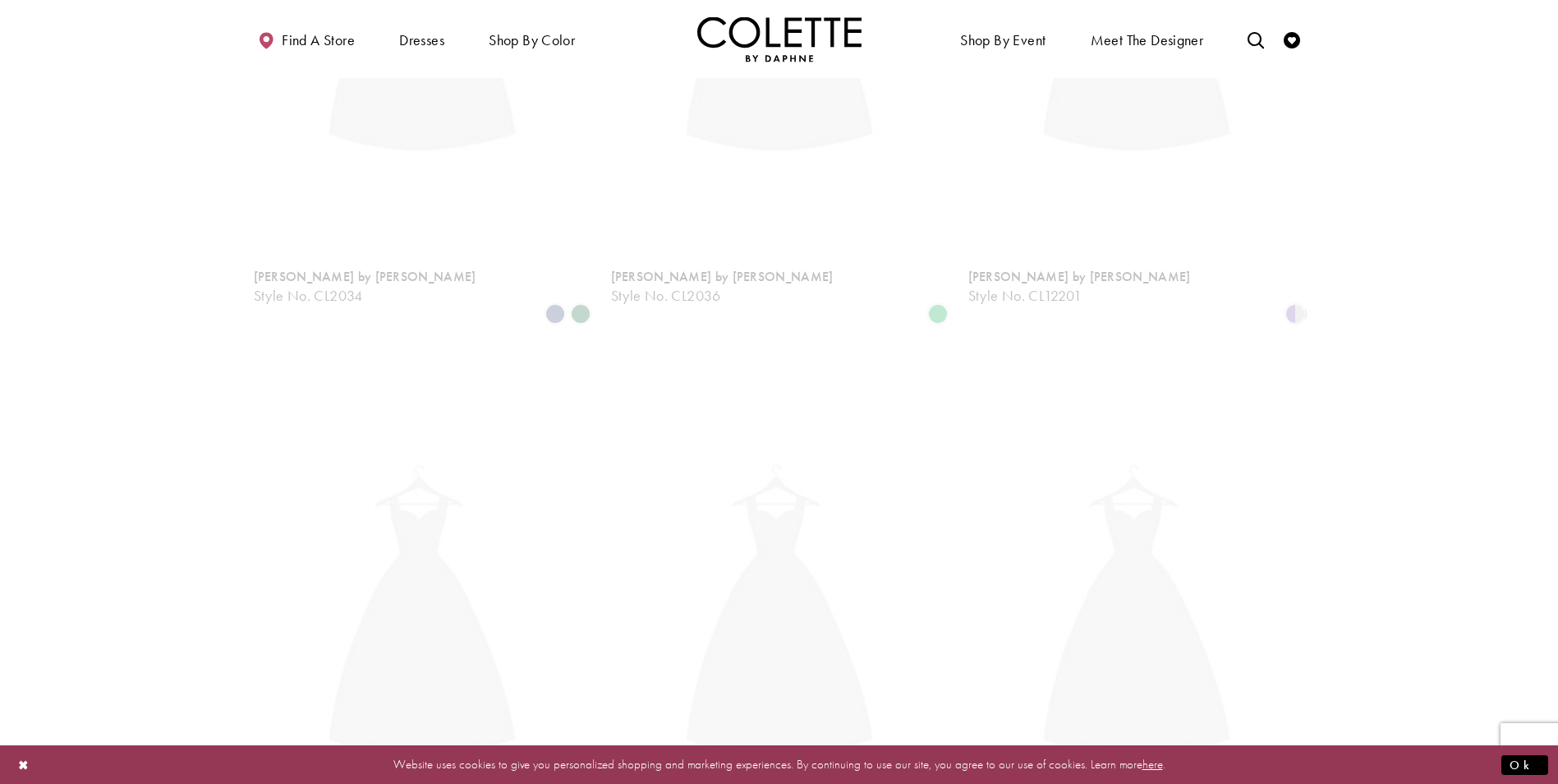
scroll to position [88, 0]
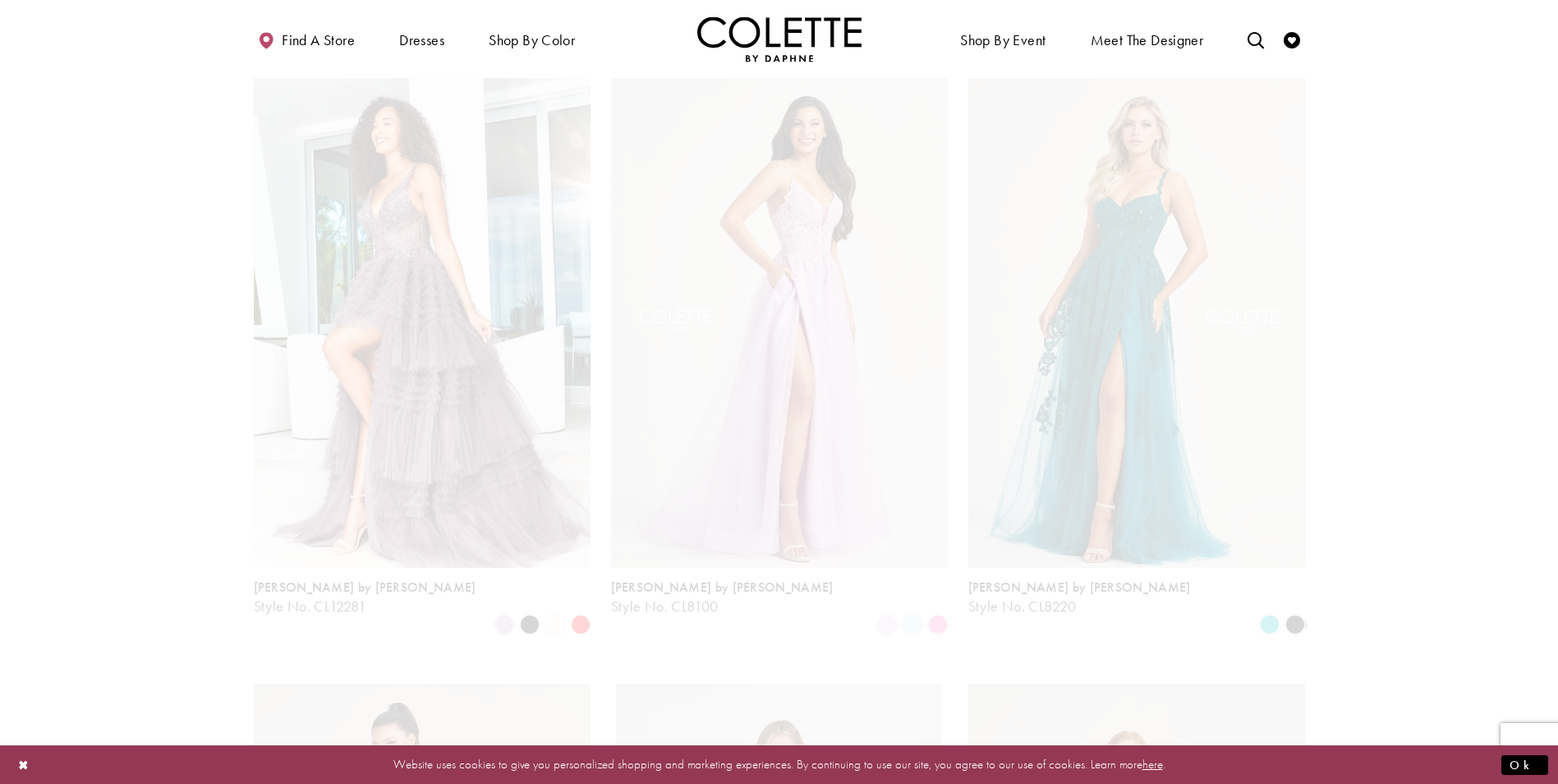
scroll to position [88, 0]
